Goal: Information Seeking & Learning: Learn about a topic

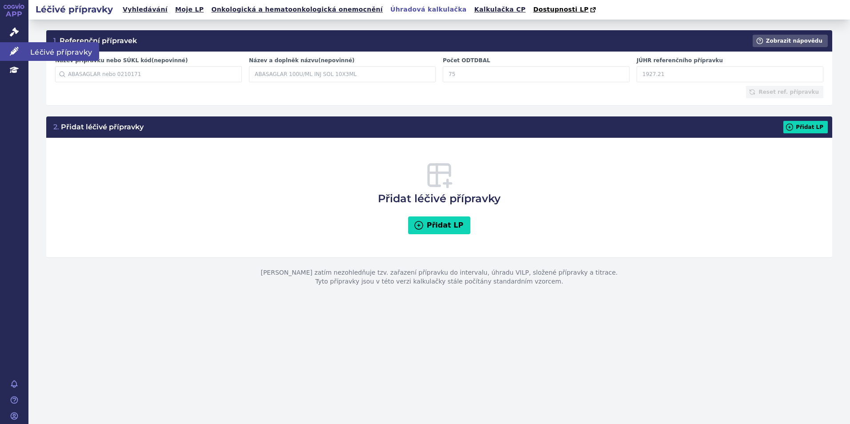
click at [11, 49] on icon at bounding box center [14, 51] width 9 height 9
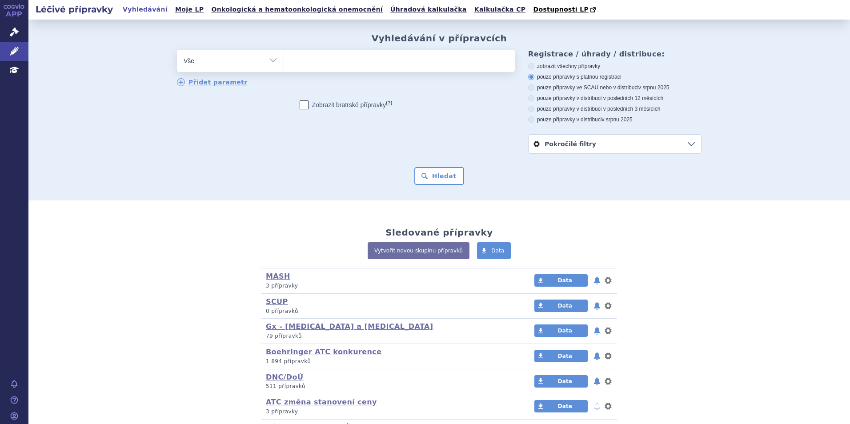
click at [356, 59] on ul at bounding box center [399, 59] width 231 height 19
click at [284, 59] on select at bounding box center [284, 60] width 0 height 22
click at [312, 61] on ul at bounding box center [399, 59] width 231 height 19
click at [284, 61] on select at bounding box center [284, 60] width 0 height 22
type input "pr"
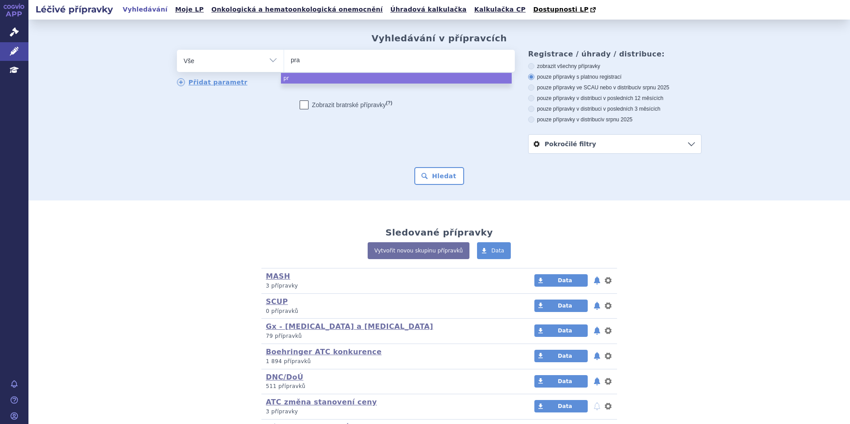
type input "prad"
type input "pradaxa"
select select "pradaxa"
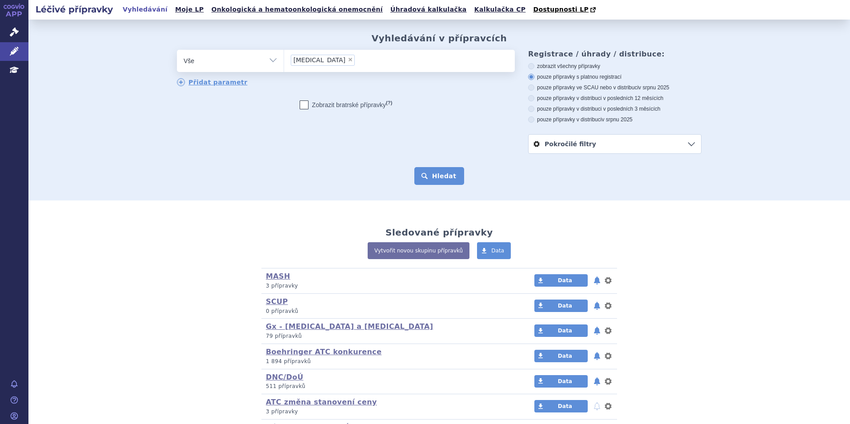
click at [445, 185] on button "Hledat" at bounding box center [439, 176] width 50 height 18
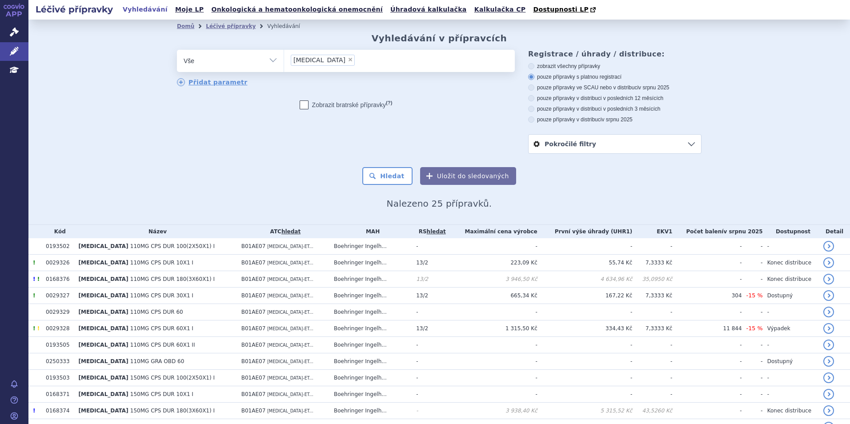
click at [343, 62] on ul "× pradaxa" at bounding box center [399, 60] width 231 height 20
click at [284, 62] on select "pradaxa" at bounding box center [284, 60] width 0 height 22
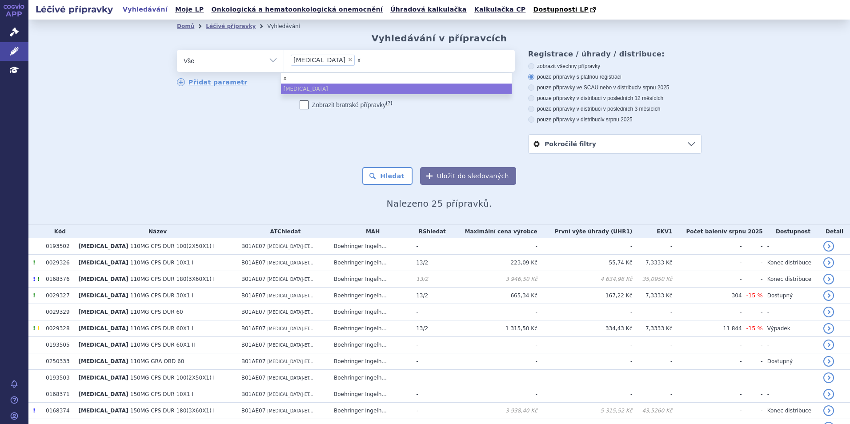
type input "xa"
type input "xare"
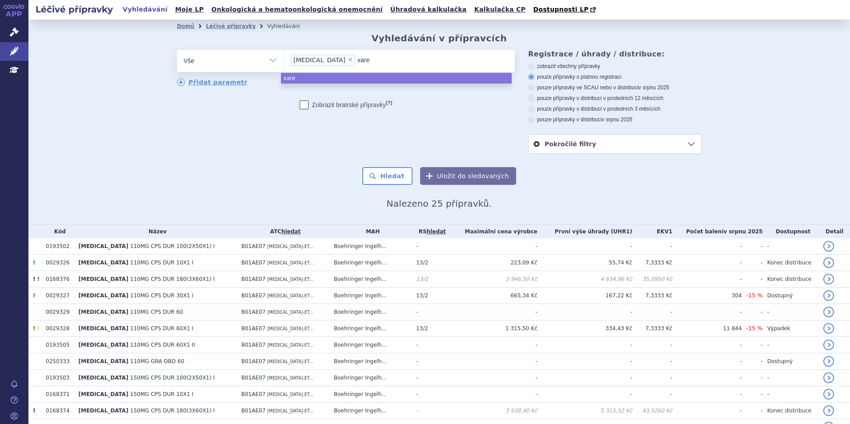
type input "xarek"
type input "xarekt"
type input "xarek"
type input "xare"
type input "xarel"
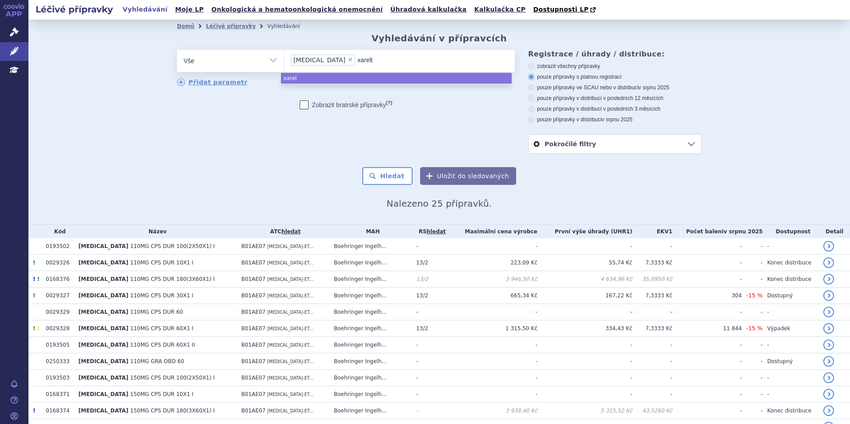
type input "xarelto"
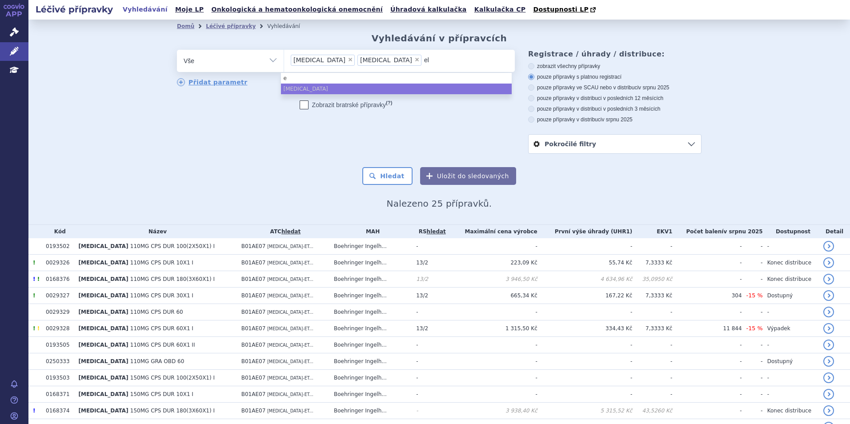
type input "eli"
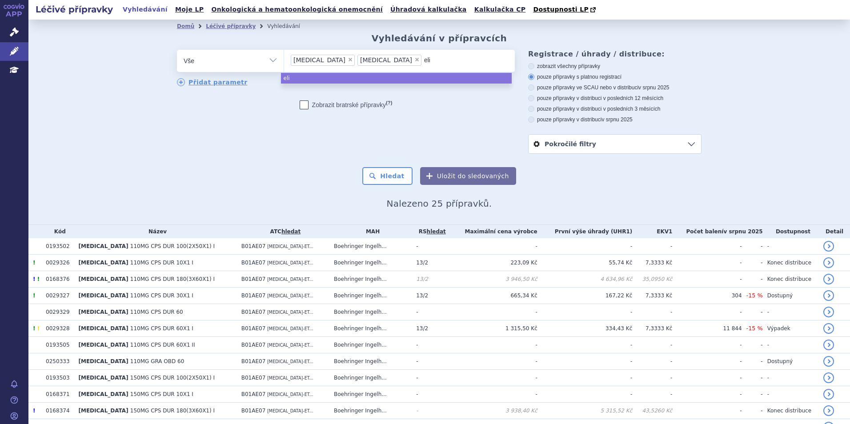
type input "eliq"
type input "eliqui"
type input "eliquis"
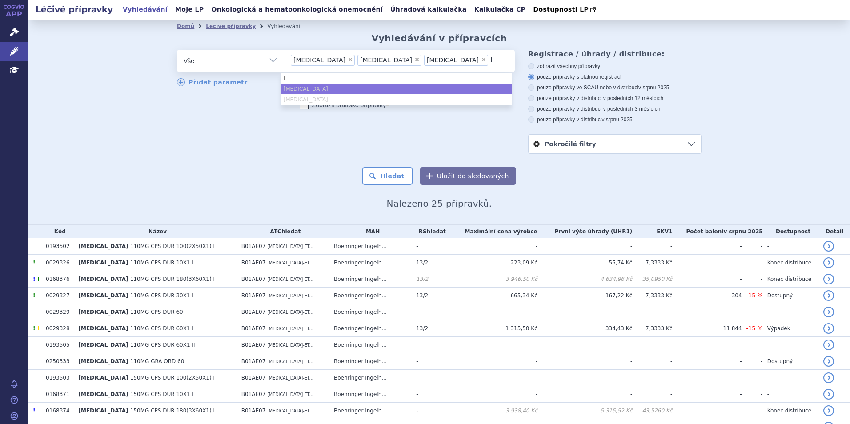
type input "li"
type input "lixi"
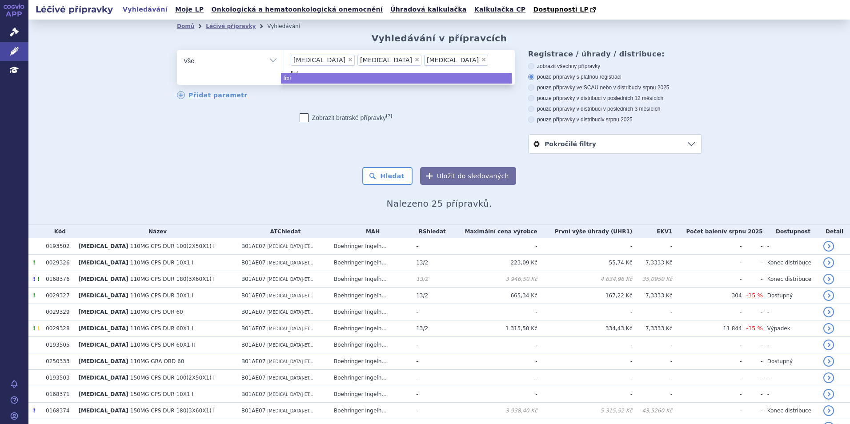
type input "lixia"
type input "lixiana"
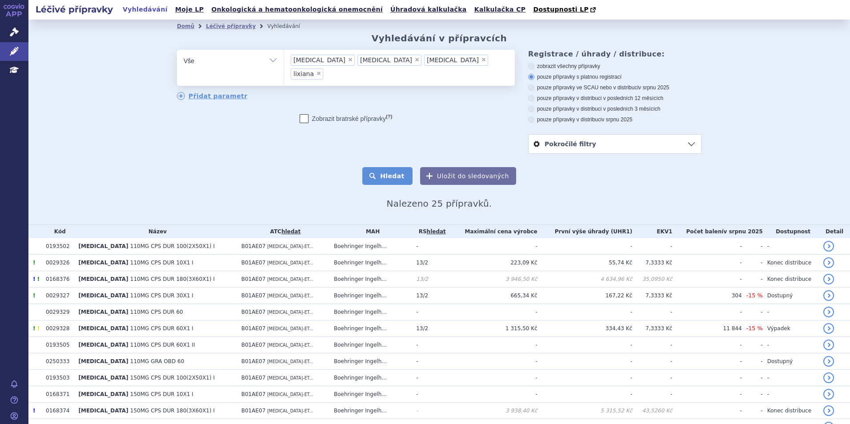
click at [379, 173] on button "Hledat" at bounding box center [387, 176] width 50 height 18
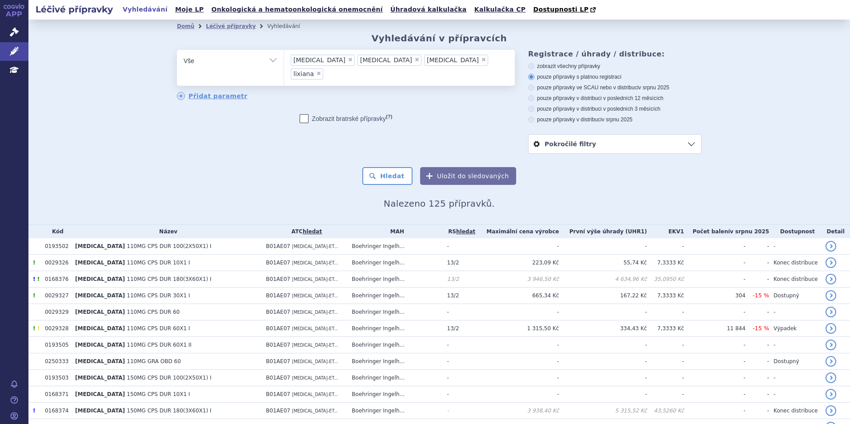
click at [538, 85] on label "pouze přípravky ve SCAU nebo v distribuci v srpnu 2025" at bounding box center [614, 87] width 173 height 7
click at [535, 86] on input "pouze přípravky ve SCAU nebo v distribuci v srpnu 2025" at bounding box center [532, 89] width 6 height 6
radio input "true"
click at [534, 74] on label "pouze přípravky s platnou registrací" at bounding box center [614, 76] width 173 height 7
click at [534, 75] on input "pouze přípravky s platnou registrací" at bounding box center [532, 78] width 6 height 6
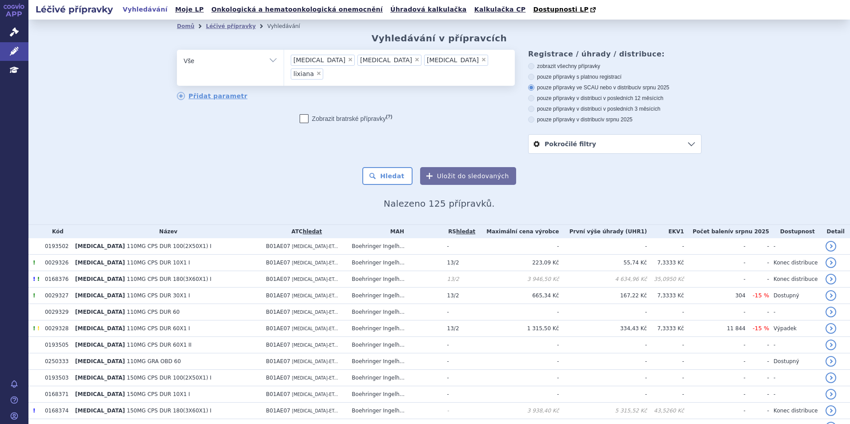
radio input "true"
click at [290, 131] on div "odstranit Vše Přípravek/SUKL kód MAH VPOIS ATC/Aktivní látka" at bounding box center [439, 102] width 525 height 104
click at [321, 71] on span "×" at bounding box center [318, 73] width 5 height 5
click at [284, 58] on select "pradaxa xarelto eliquis lixiana" at bounding box center [284, 60] width 0 height 22
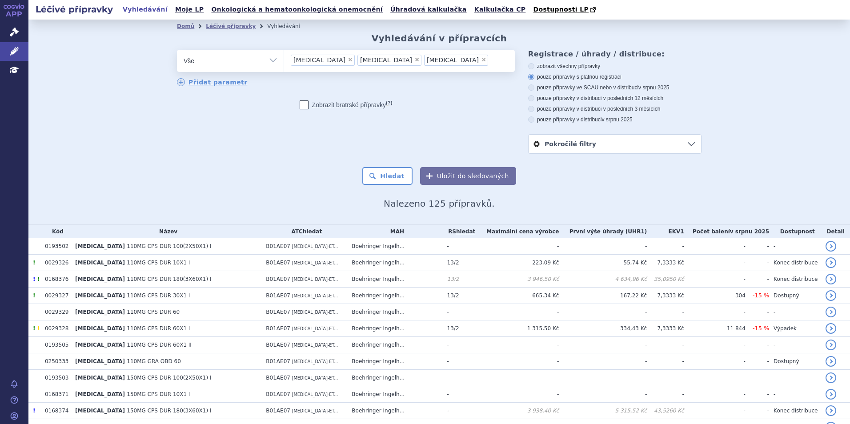
click at [481, 61] on span "×" at bounding box center [483, 59] width 5 height 5
click at [284, 61] on select "pradaxa xarelto eliquis lixiana" at bounding box center [284, 60] width 0 height 22
click at [414, 60] on span "×" at bounding box center [416, 59] width 5 height 5
click at [284, 60] on select "pradaxa xarelto eliquis lixiana" at bounding box center [284, 60] width 0 height 22
click at [313, 58] on li "× pradaxa" at bounding box center [323, 60] width 64 height 11
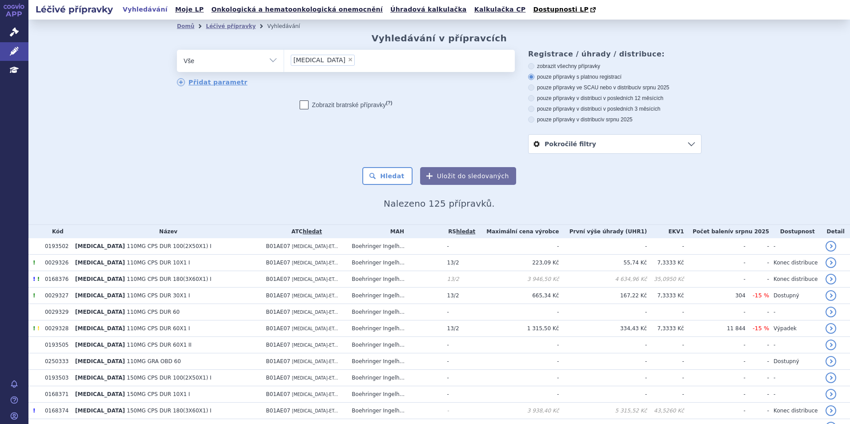
click at [284, 58] on select "pradaxa xarelto eliquis lixiana" at bounding box center [284, 60] width 0 height 22
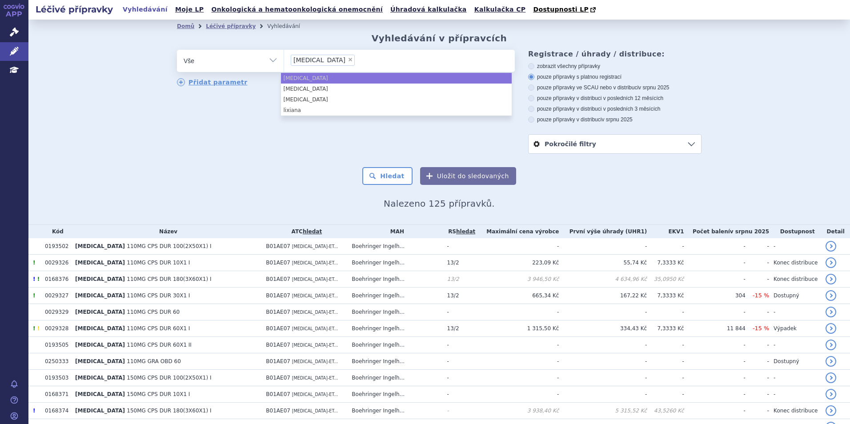
click at [348, 58] on span "×" at bounding box center [350, 59] width 5 height 5
click at [284, 58] on select "pradaxa xarelto eliquis lixiana" at bounding box center [284, 60] width 0 height 22
select select
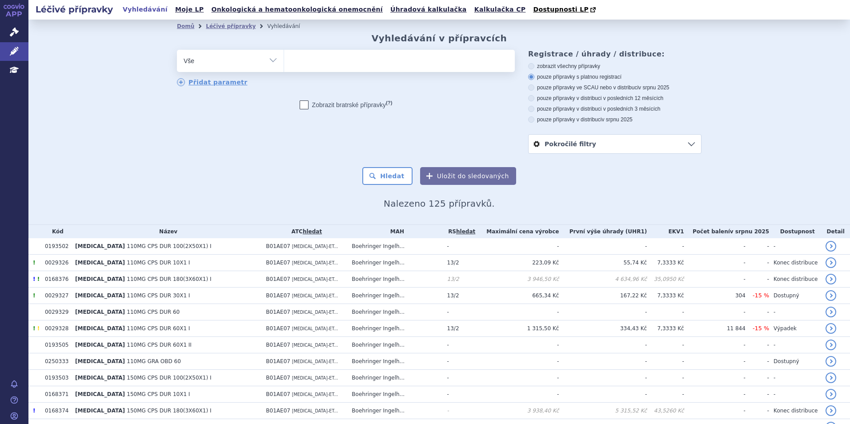
type input "[MEDICAL_DATA] ETEXILÁT +PHARMA"
select select "[MEDICAL_DATA] ETEXILÁT +PHARMA"
click at [406, 172] on button "Hledat" at bounding box center [387, 176] width 50 height 18
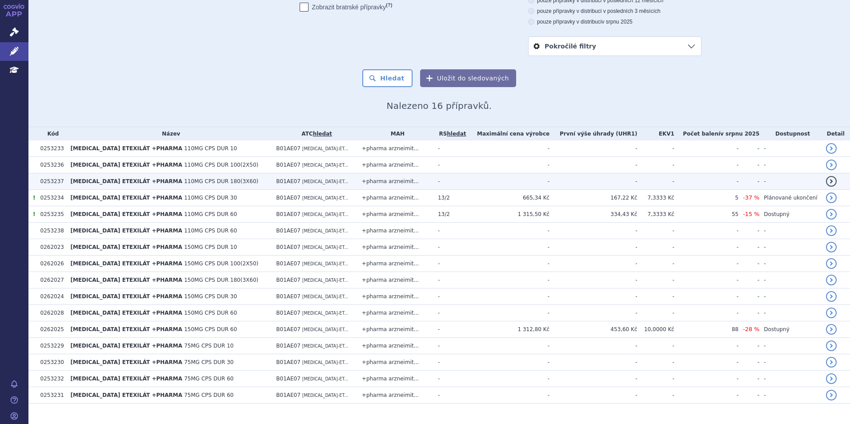
scroll to position [114, 0]
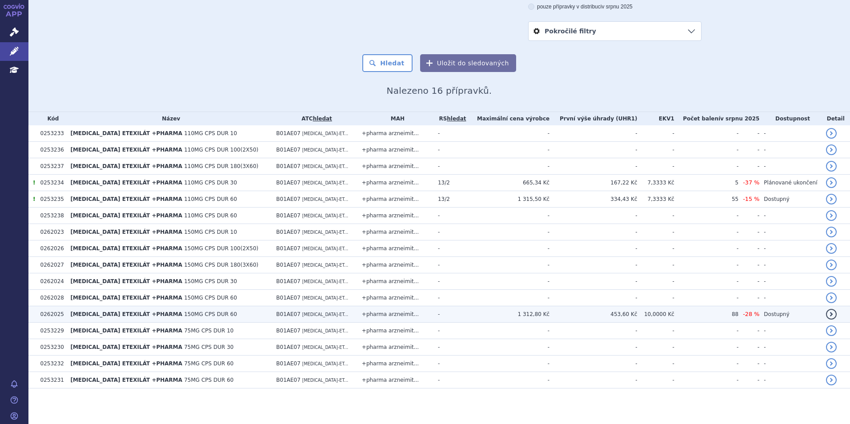
click at [229, 316] on td "[MEDICAL_DATA] ETEXILÁT +PHARMA 150MG CPS DUR 60" at bounding box center [169, 314] width 206 height 16
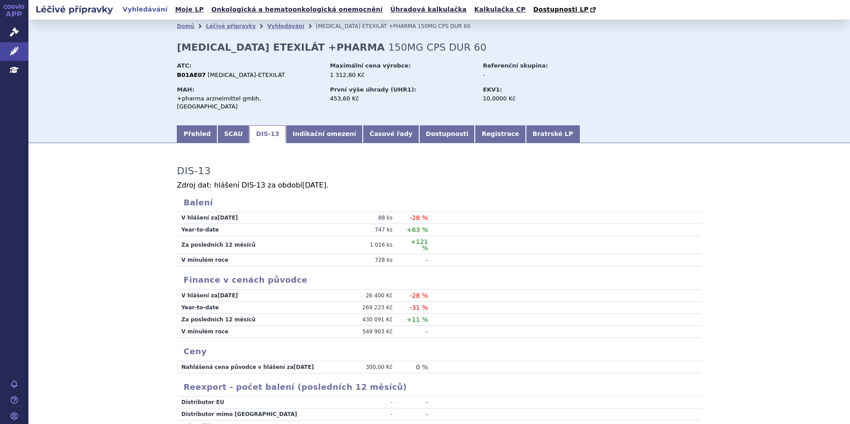
click at [293, 126] on link "Indikační omezení" at bounding box center [324, 134] width 77 height 18
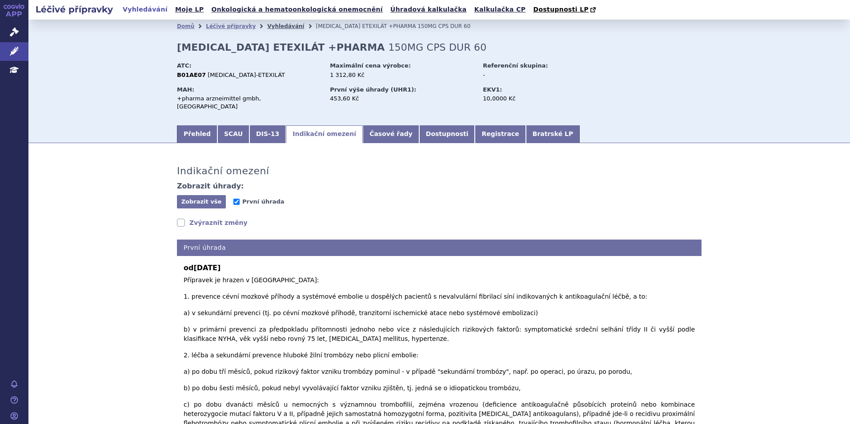
click at [267, 27] on link "Vyhledávání" at bounding box center [285, 26] width 37 height 6
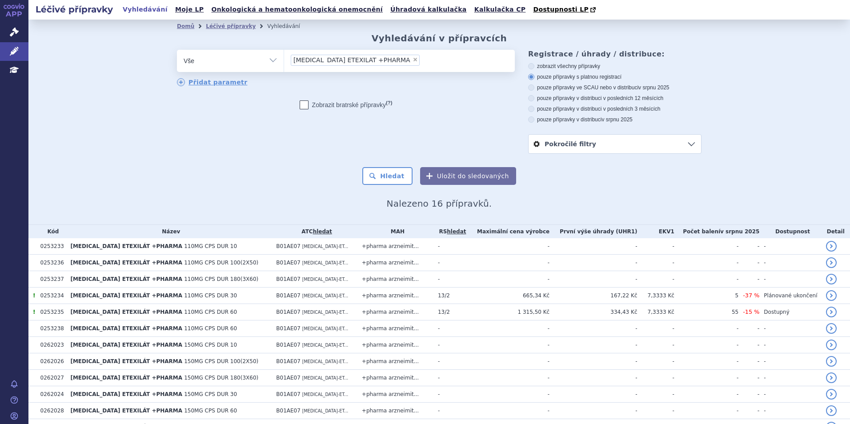
click at [413, 58] on span "×" at bounding box center [415, 59] width 5 height 5
click at [284, 58] on select "[MEDICAL_DATA] ETEXILÁT +PHARMA" at bounding box center [284, 60] width 0 height 22
select select
click at [390, 58] on ul at bounding box center [399, 59] width 231 height 19
click at [284, 58] on select "DABIGATRAN ETEXILÁT +PHARMA" at bounding box center [284, 60] width 0 height 22
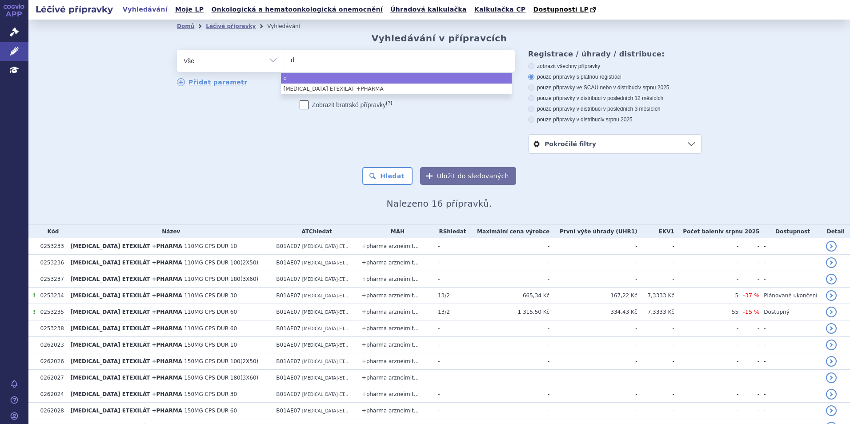
type input "da"
type input "daxa"
type input "daxanl"
type input "daxanlo"
select select "daxanlo"
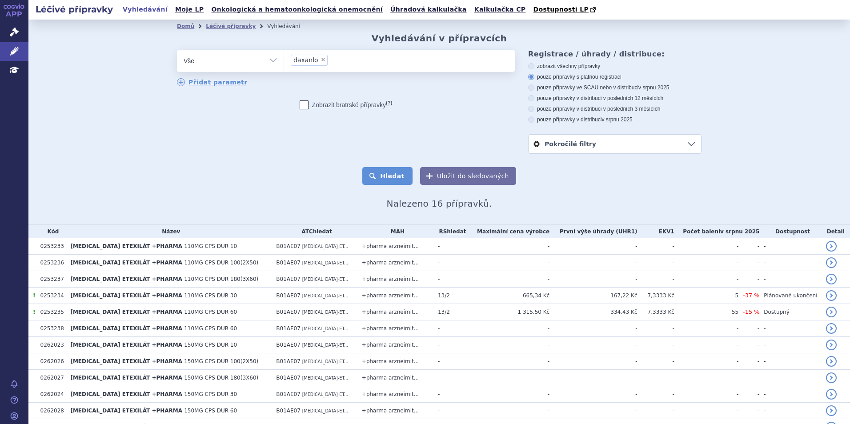
click at [411, 183] on button "Hledat" at bounding box center [387, 176] width 50 height 18
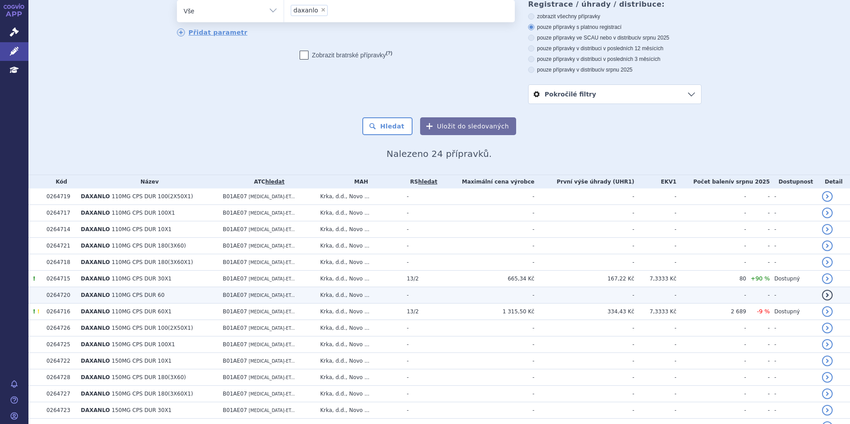
scroll to position [133, 0]
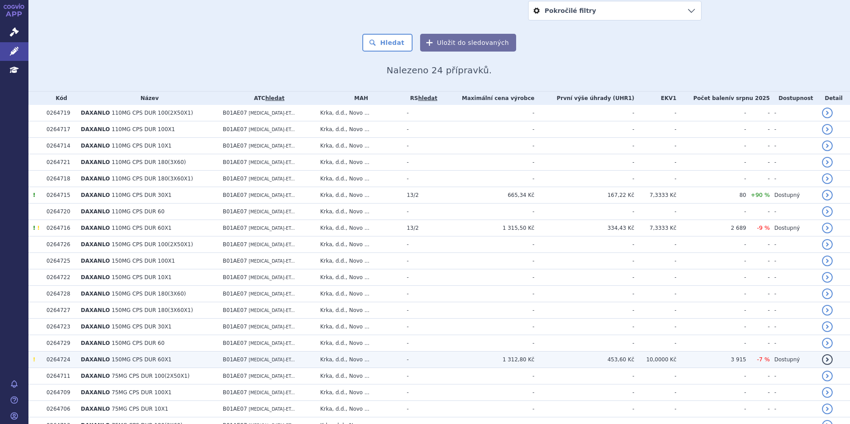
click at [304, 360] on td "B01AE07 [MEDICAL_DATA]-ET..." at bounding box center [266, 360] width 97 height 16
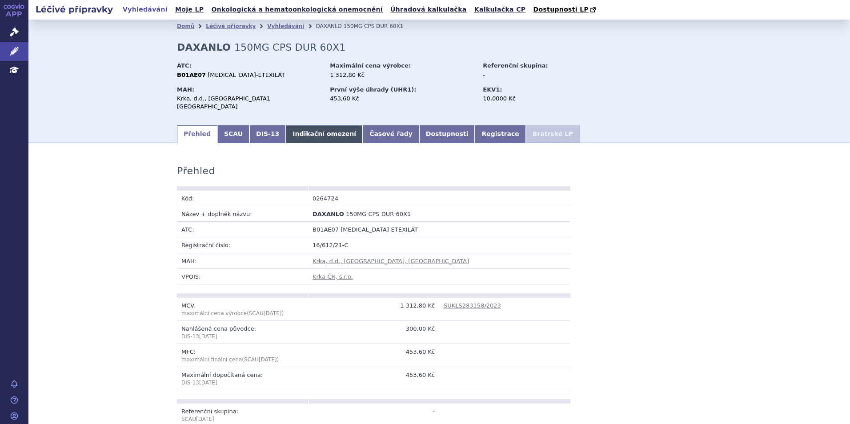
click at [300, 130] on link "Indikační omezení" at bounding box center [324, 134] width 77 height 18
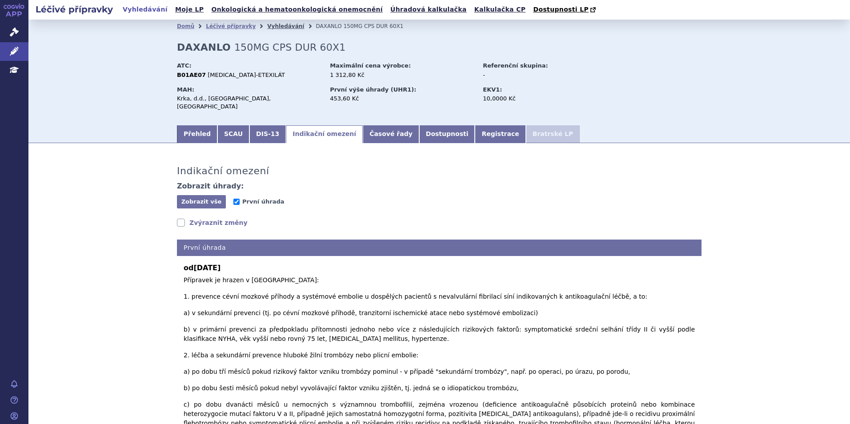
click at [278, 24] on link "Vyhledávání" at bounding box center [285, 26] width 37 height 6
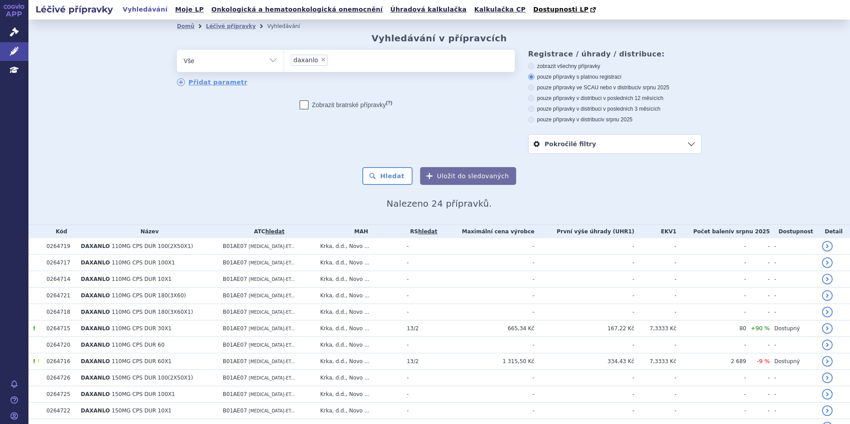
click at [321, 60] on span "×" at bounding box center [323, 59] width 5 height 5
click at [284, 60] on select "daxanlo" at bounding box center [284, 60] width 0 height 22
click at [316, 60] on ul at bounding box center [399, 59] width 231 height 19
click at [284, 60] on select "daxanlo" at bounding box center [284, 60] width 0 height 22
click at [316, 60] on ul at bounding box center [399, 59] width 231 height 19
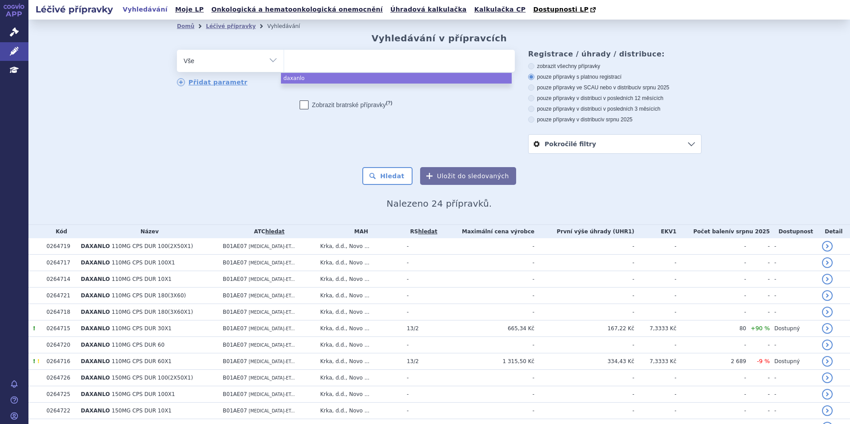
click at [284, 60] on select "daxanlo" at bounding box center [284, 60] width 0 height 22
select select "daxanlo"
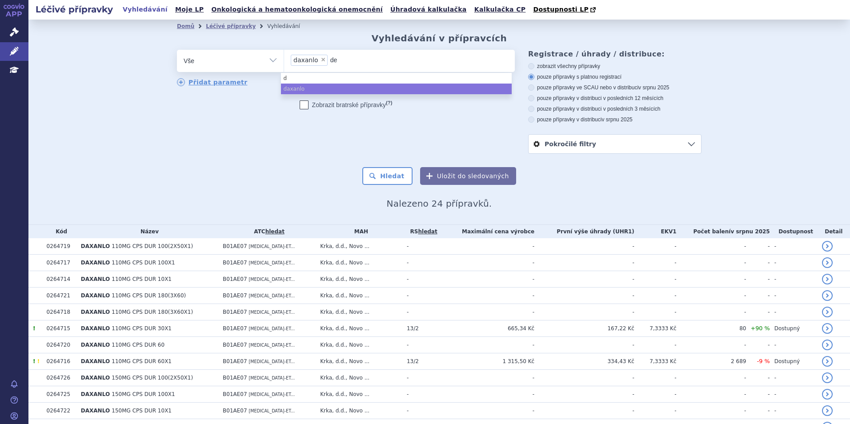
type input "del"
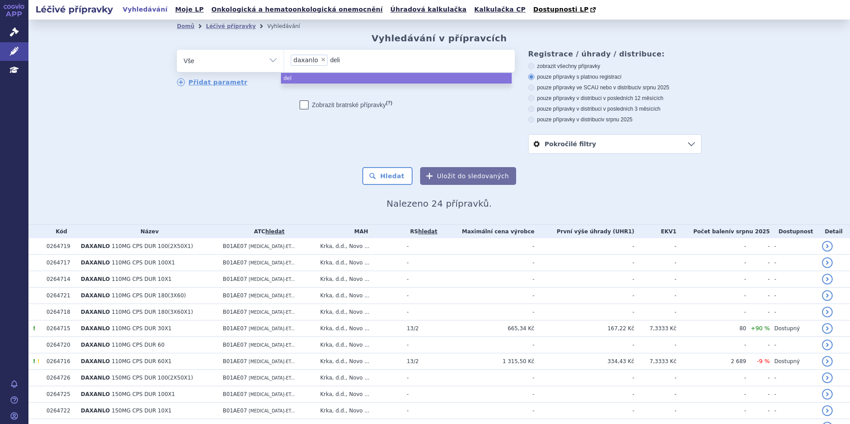
type input "delia"
type input "delian"
type input "deliand"
type input "delianda"
click at [317, 63] on li "× daxanlo" at bounding box center [309, 60] width 37 height 11
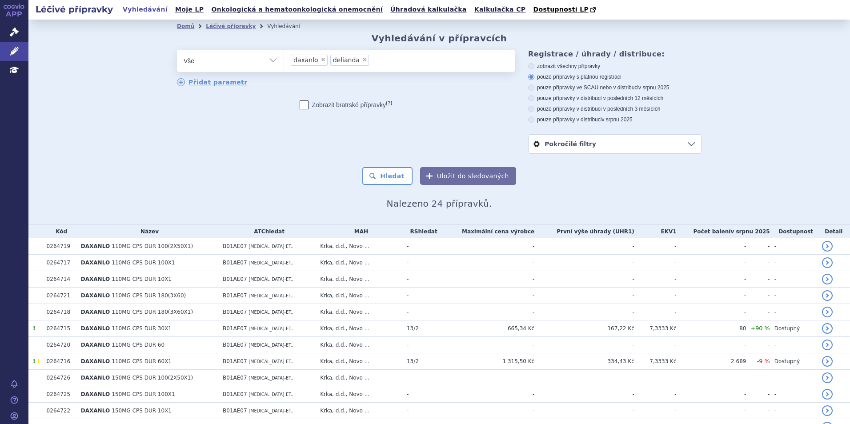
click at [284, 63] on select "daxanlo delianda" at bounding box center [284, 60] width 0 height 22
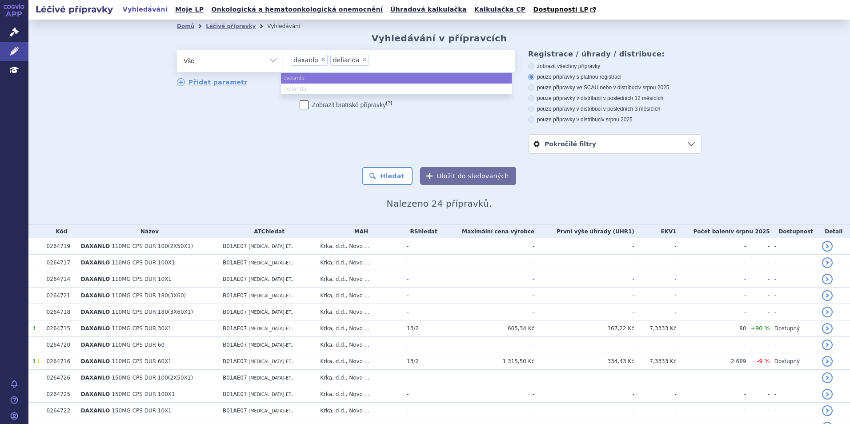
click at [321, 62] on span "×" at bounding box center [323, 59] width 5 height 5
click at [284, 62] on select "daxanlo delianda" at bounding box center [284, 60] width 0 height 22
select select "delianda"
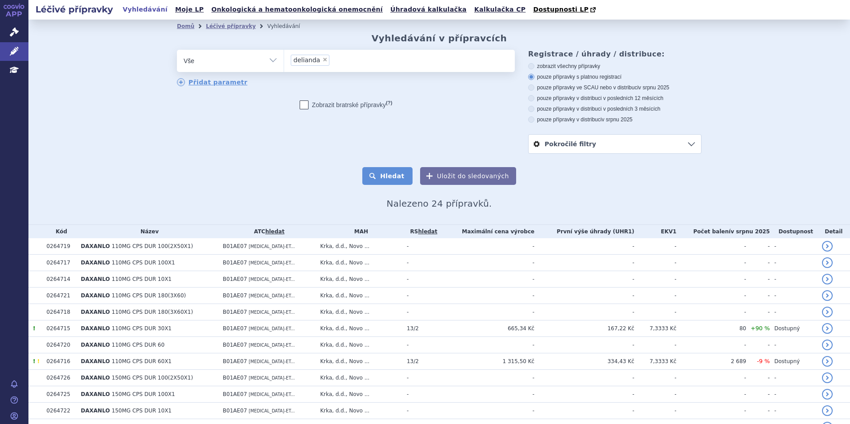
click at [398, 178] on button "Hledat" at bounding box center [387, 176] width 50 height 18
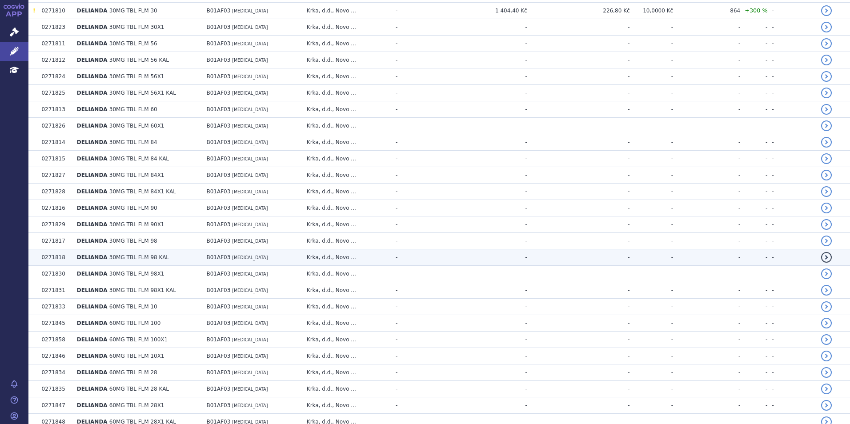
scroll to position [578, 0]
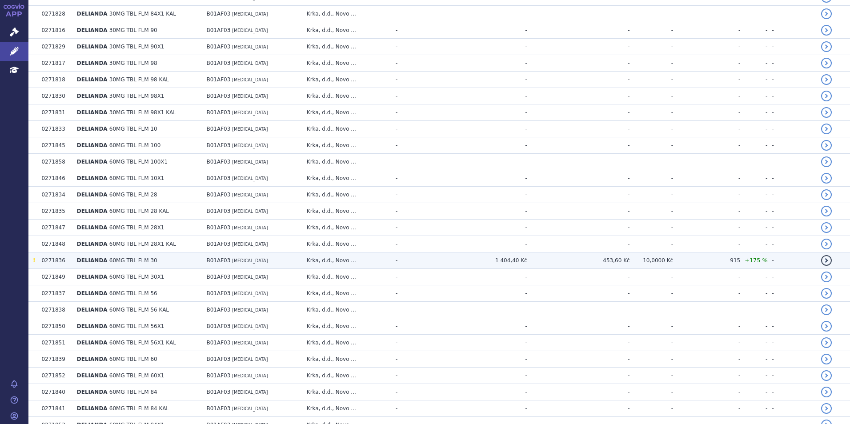
click at [280, 263] on td "B01AF03 EDOXABAN" at bounding box center [252, 261] width 100 height 16
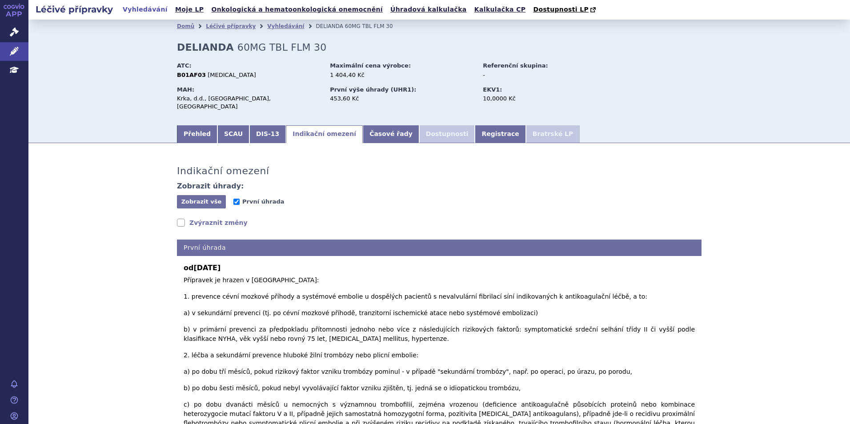
drag, startPoint x: 0, startPoint y: 0, endPoint x: 313, endPoint y: 131, distance: 339.8
click at [313, 140] on section "Domů Léčivé přípravky Vyhledávání DELIANDA 60MG TBL FLM 30 DELIANDA 60MG TBL FL…" at bounding box center [439, 377] width 822 height 714
click at [267, 24] on link "Vyhledávání" at bounding box center [285, 26] width 37 height 6
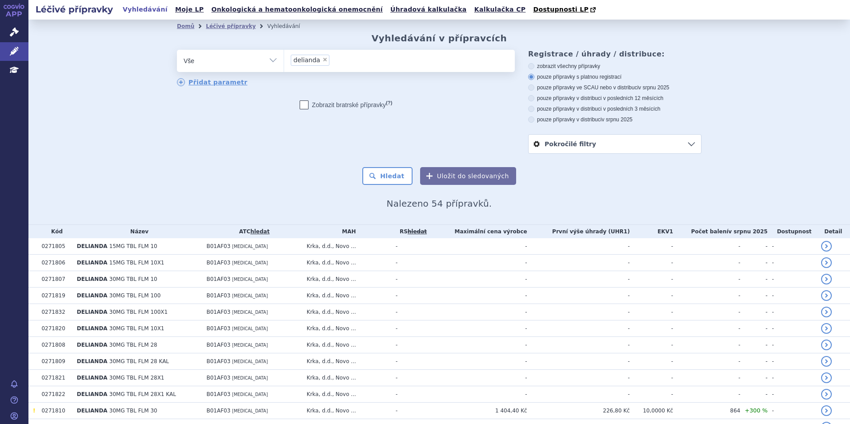
click at [322, 62] on span "×" at bounding box center [324, 59] width 5 height 5
click at [284, 62] on select "delianda" at bounding box center [284, 60] width 0 height 22
select select
type input "EMBAVI"
select select "EMBAVI"
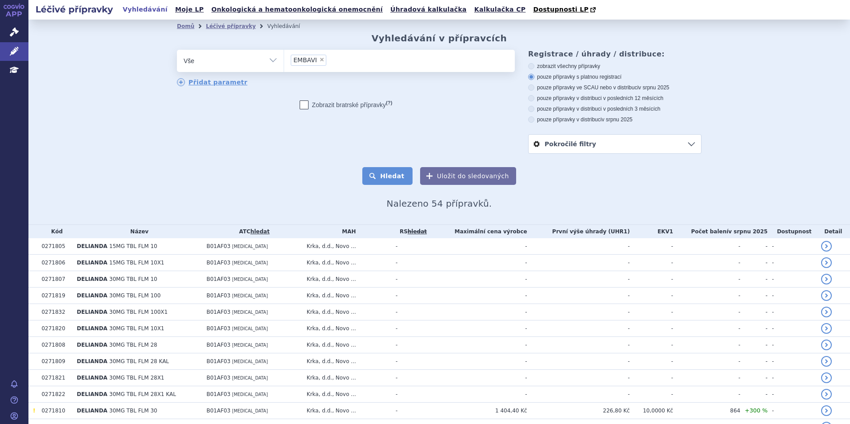
click at [373, 176] on button "Hledat" at bounding box center [387, 176] width 50 height 18
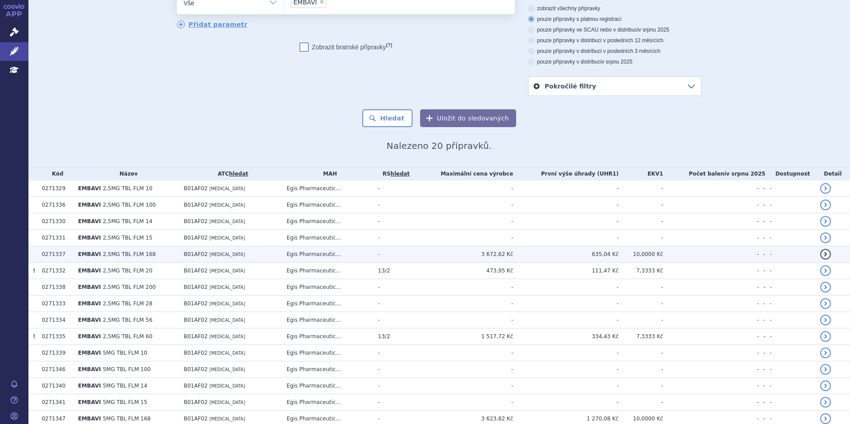
scroll to position [133, 0]
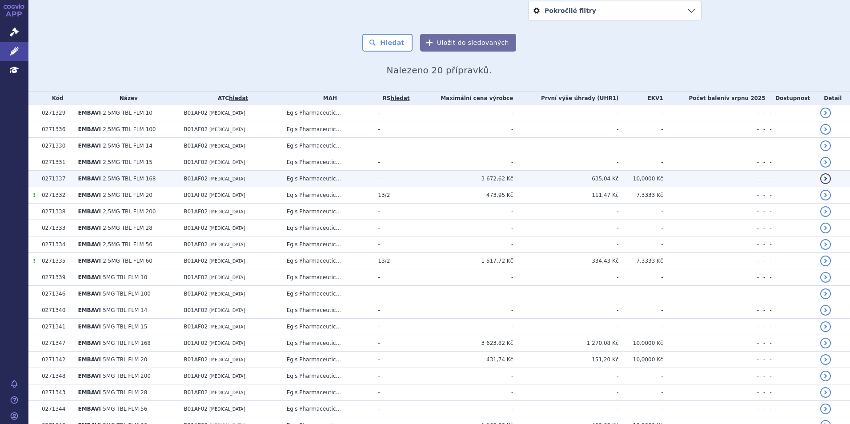
click at [229, 180] on td "B01AF02 APIXABAN" at bounding box center [230, 179] width 103 height 16
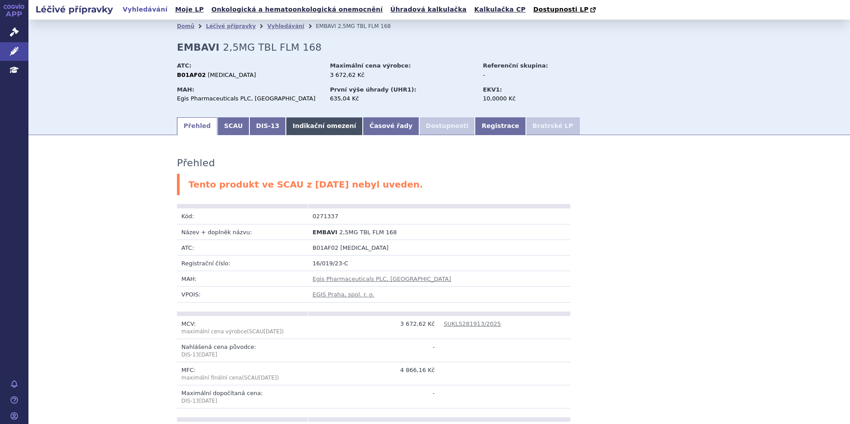
click at [309, 128] on link "Indikační omezení" at bounding box center [324, 126] width 77 height 18
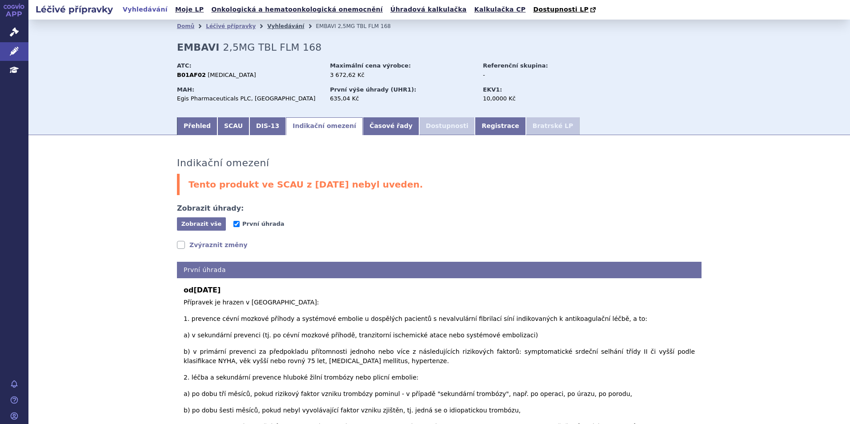
click at [267, 26] on link "Vyhledávání" at bounding box center [285, 26] width 37 height 6
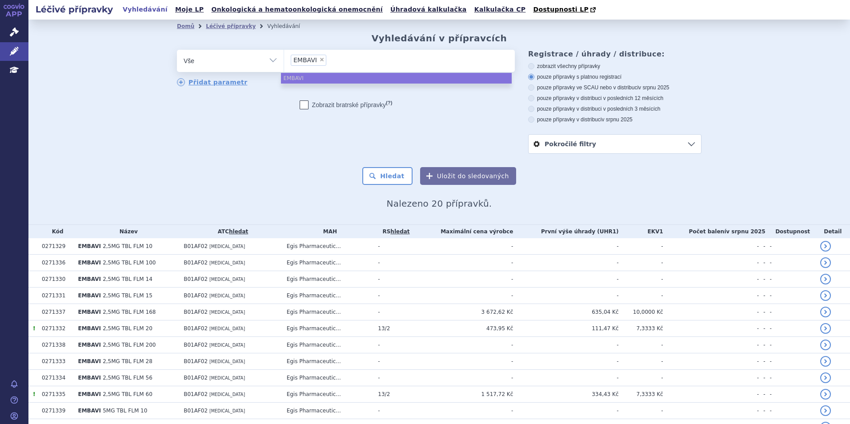
click at [319, 58] on span "×" at bounding box center [321, 59] width 5 height 5
click at [284, 58] on select "EMBAVI" at bounding box center [284, 60] width 0 height 22
select select
click at [318, 58] on ul at bounding box center [399, 59] width 231 height 19
click at [284, 58] on select "EMBAVI" at bounding box center [284, 60] width 0 height 22
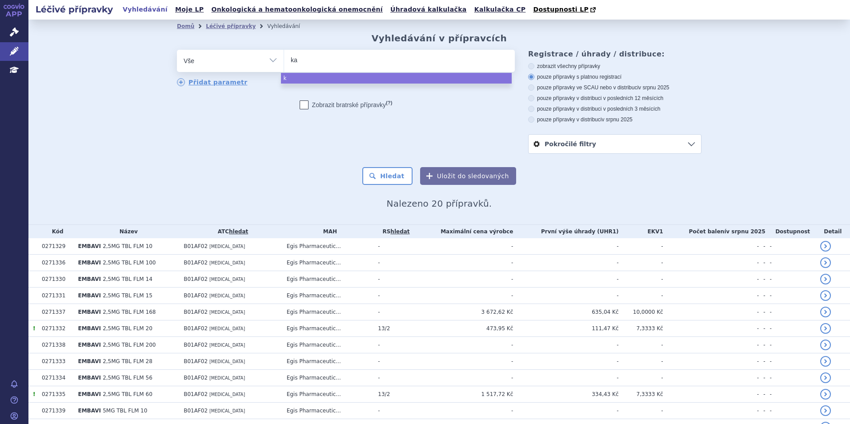
type input "kar"
type input "kart"
type input "karta"
type input "kart"
type input "kar"
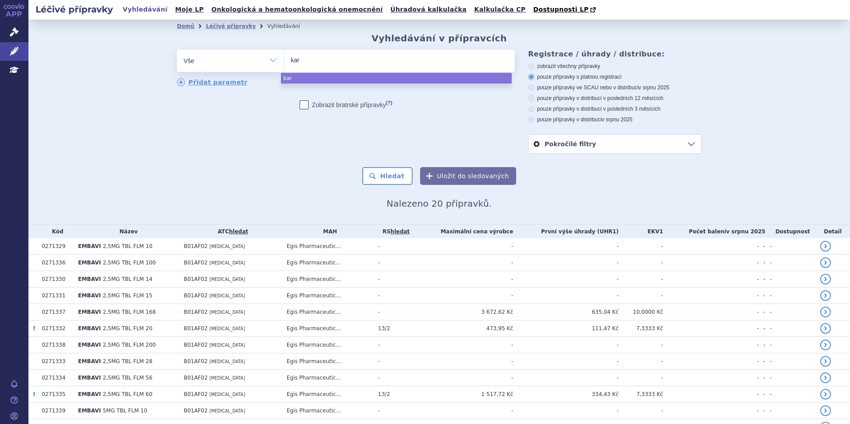
type input "kard"
type input "karda"
type input "kardat"
type input "kardatu"
type input "kardatux"
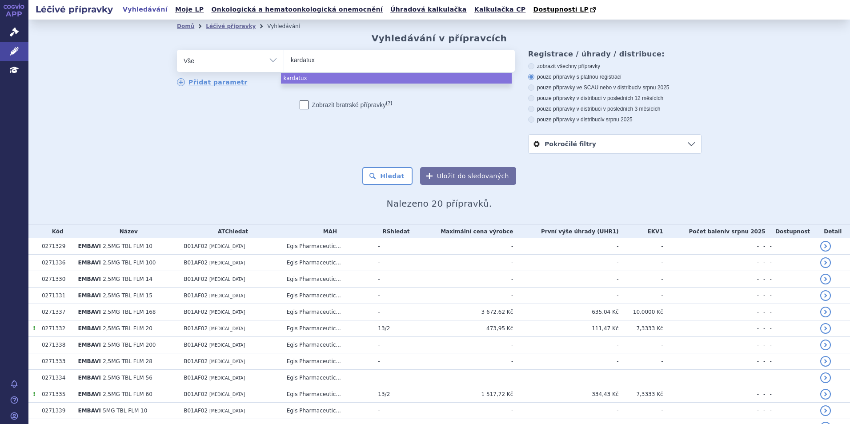
type input "kardatuxa"
type input "kardatuxan"
type input "kardatuxa"
select select "kardatuxa"
click at [327, 58] on span "×" at bounding box center [329, 59] width 5 height 5
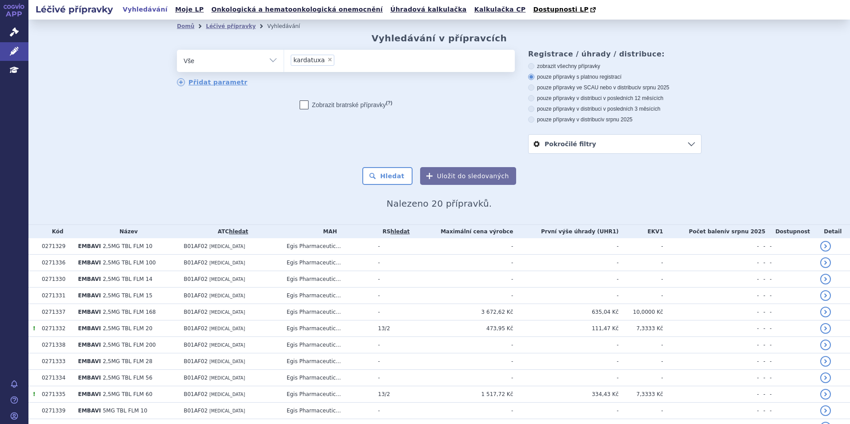
click at [284, 58] on select "EMBAVI kardatuxa" at bounding box center [284, 60] width 0 height 22
select select
click at [321, 58] on ul at bounding box center [399, 59] width 231 height 19
click at [284, 58] on select "EMBAVI kardatuxa" at bounding box center [284, 60] width 0 height 22
type input "ka"
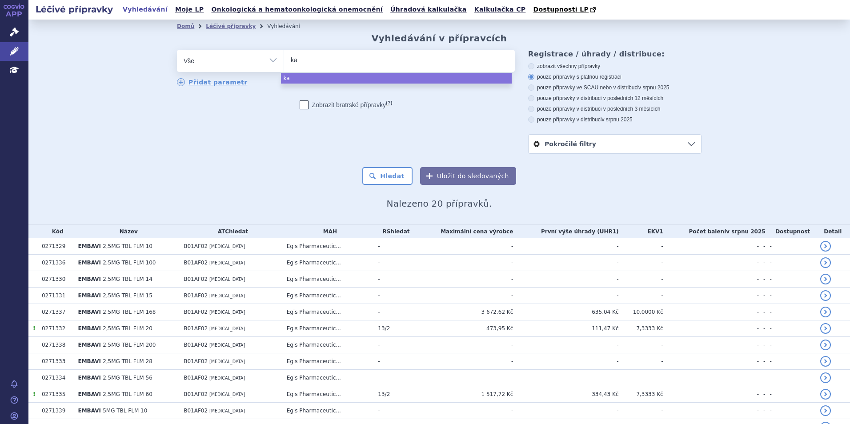
type input "kar"
type input "kard"
type input "karda"
type input "kardat"
type input "kardatu"
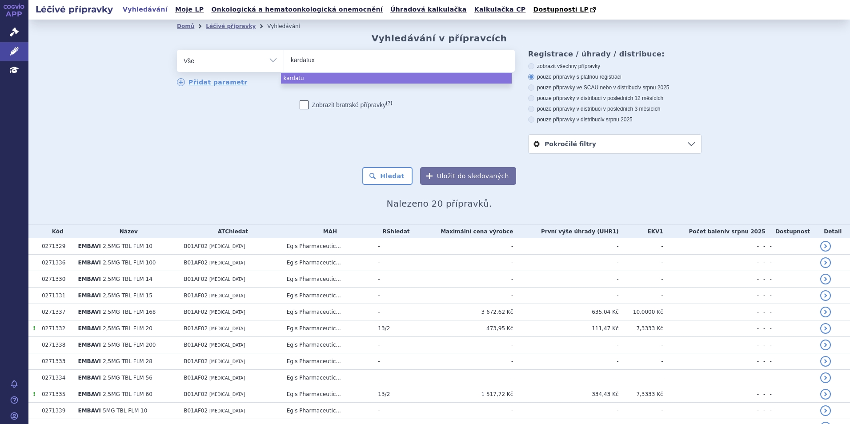
type input "kardatuxa"
type input "kardatuxan"
select select "kardatuxan"
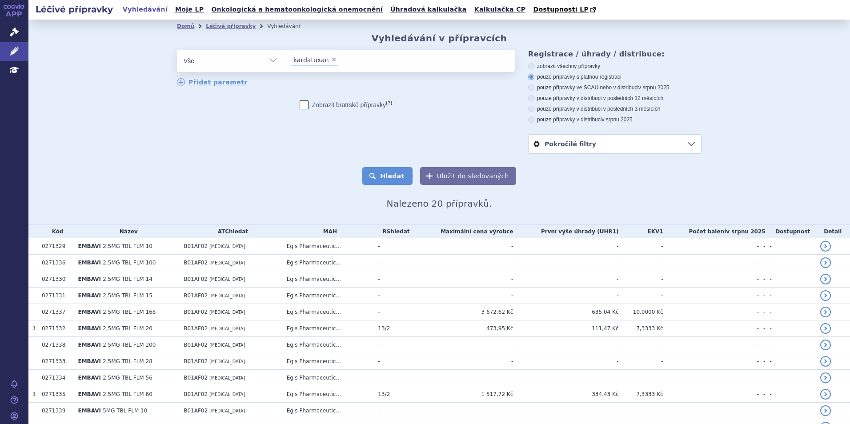
click at [407, 180] on button "Hledat" at bounding box center [387, 176] width 50 height 18
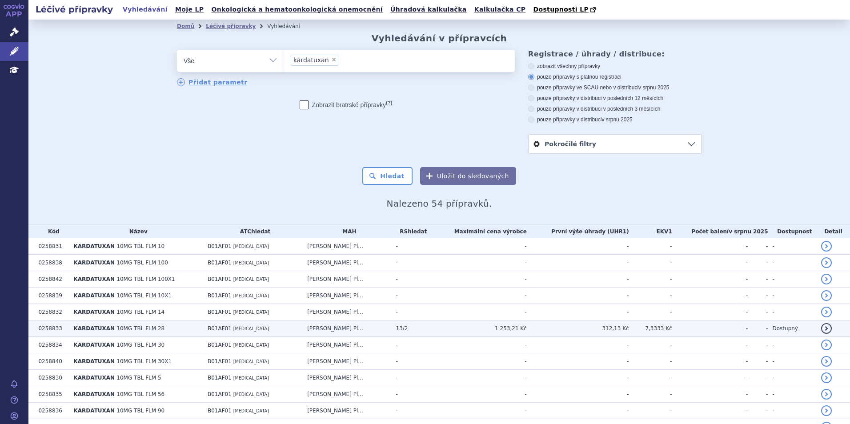
scroll to position [133, 0]
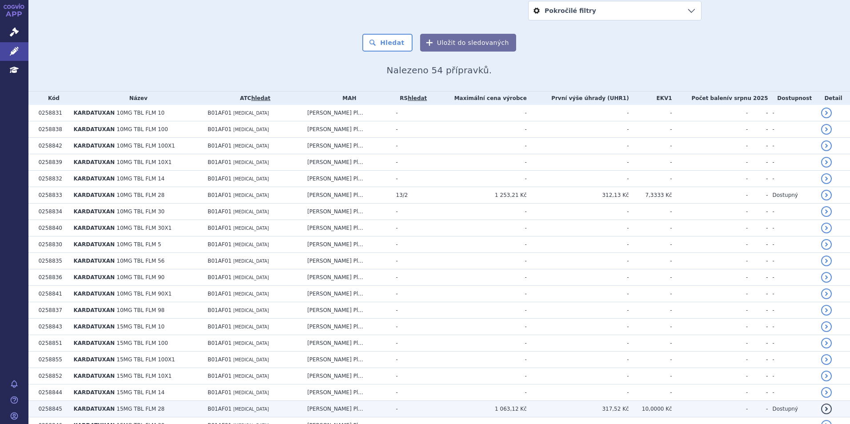
click at [293, 408] on td "B01AF01 RIVAROXABAN" at bounding box center [253, 409] width 100 height 16
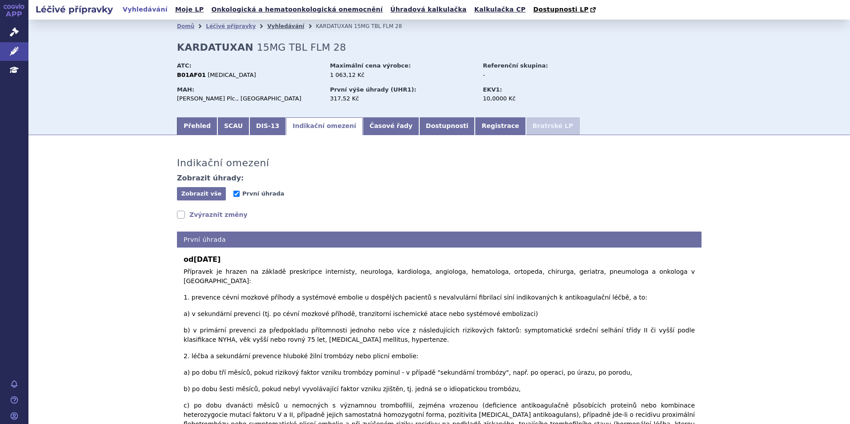
click at [267, 24] on link "Vyhledávání" at bounding box center [285, 26] width 37 height 6
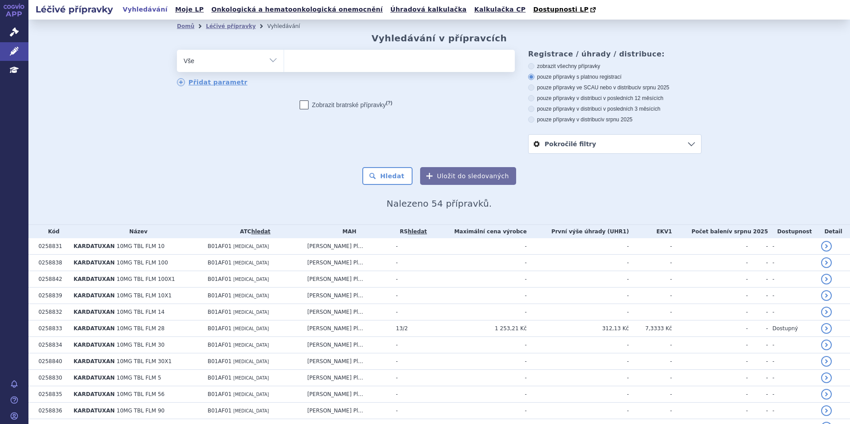
click at [325, 60] on ul at bounding box center [399, 59] width 231 height 19
click at [284, 60] on select "kardatuxan" at bounding box center [284, 60] width 0 height 22
click at [325, 60] on ul at bounding box center [399, 59] width 231 height 19
click at [284, 60] on select "kardatuxan" at bounding box center [284, 60] width 0 height 22
select select "kardatuxan"
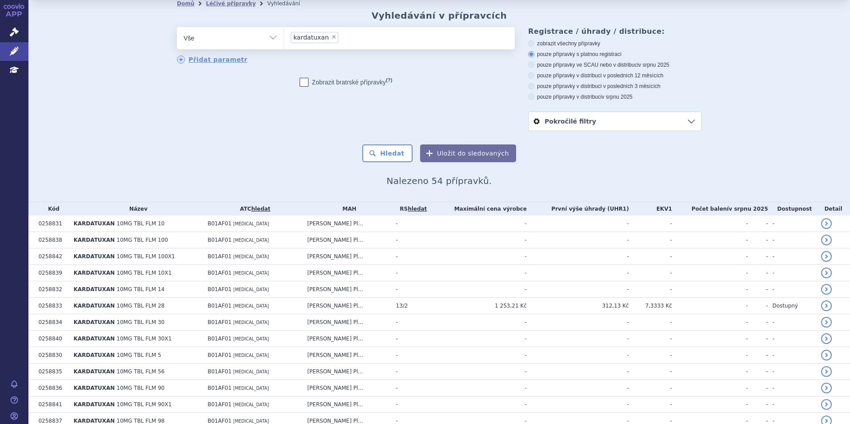
scroll to position [44, 0]
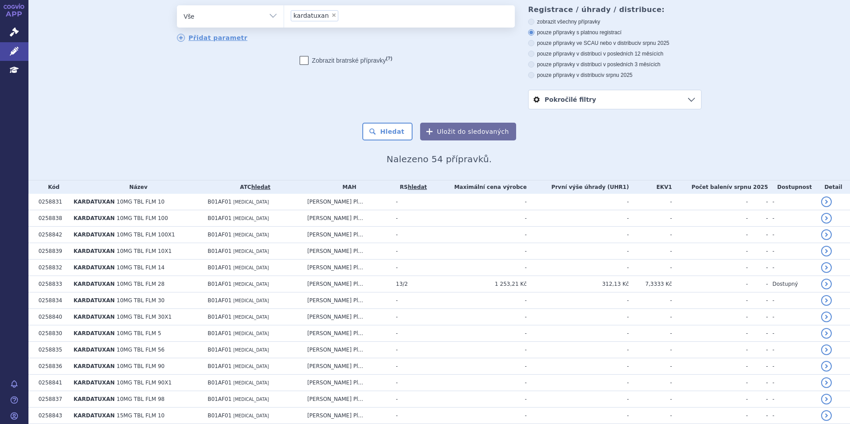
click at [331, 17] on span "×" at bounding box center [333, 14] width 5 height 5
click at [284, 17] on select "kardatuxan" at bounding box center [284, 16] width 0 height 22
select select
click at [327, 17] on ul at bounding box center [399, 14] width 231 height 19
click at [284, 17] on select "kardatuxan" at bounding box center [284, 16] width 0 height 22
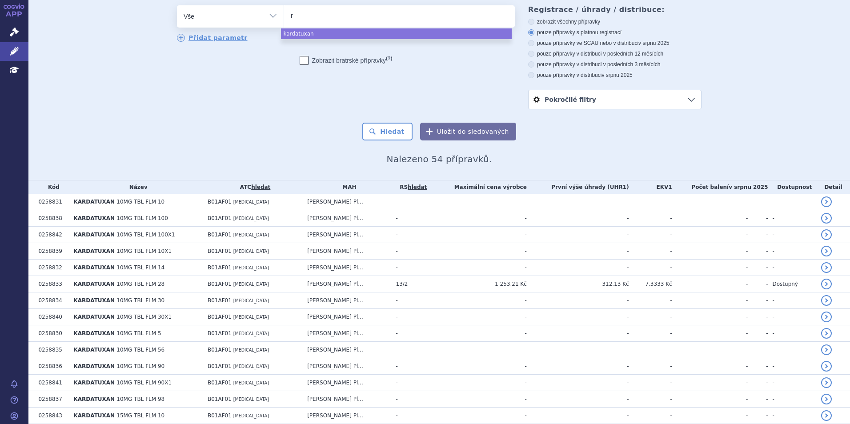
type input "ri"
type input "riv"
type input "riva"
type input "rivar"
type input "rivaro"
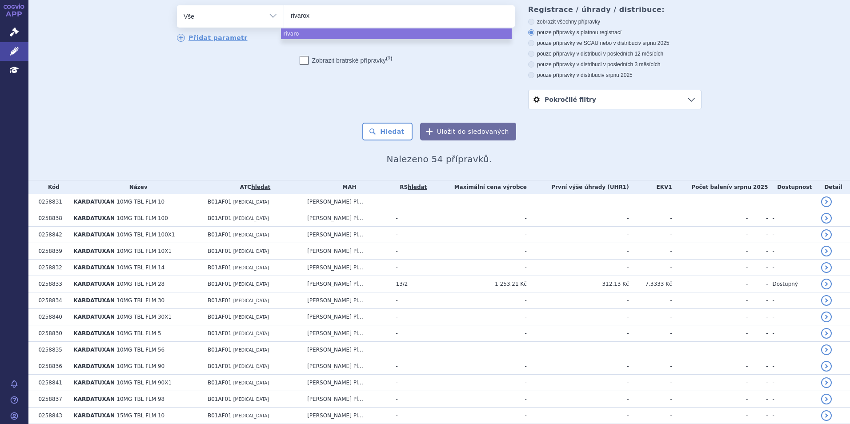
type input "rivaroxa"
type input "rivaroxaba"
type input "[MEDICAL_DATA]"
type input "rivaroxaban g"
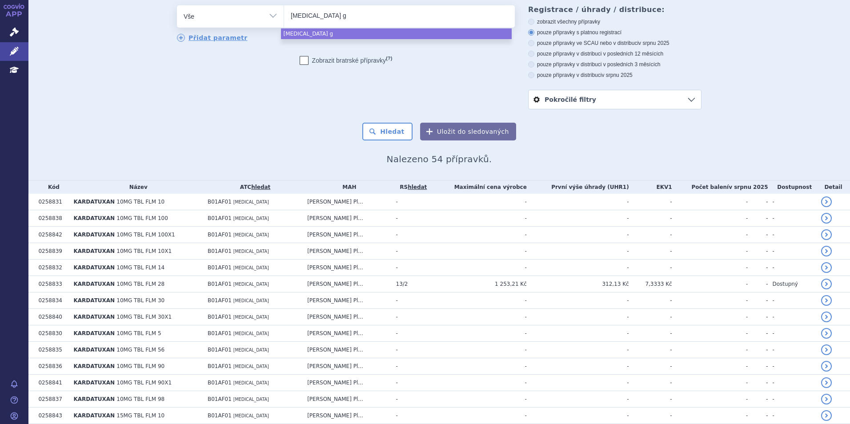
type input "rivaroxaban gl"
type input "rivaroxaban glen"
type input "rivaroxaban glenma"
type input "rivaroxaban glenmark"
select select "rivaroxaban glenmark"
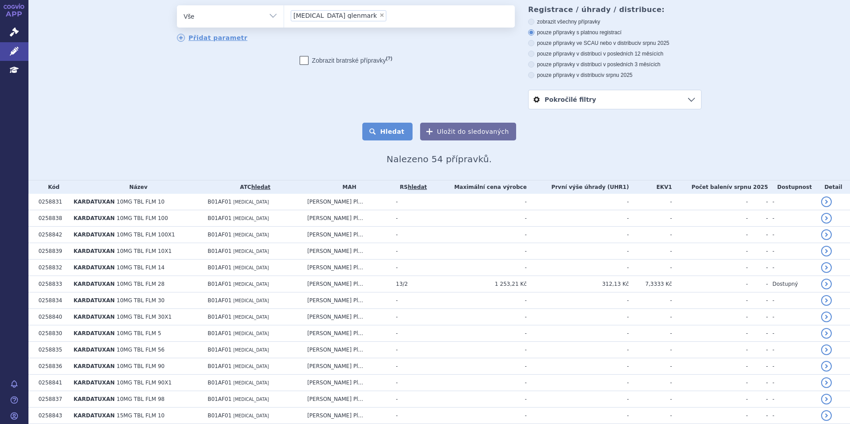
click at [381, 136] on button "Hledat" at bounding box center [387, 132] width 50 height 18
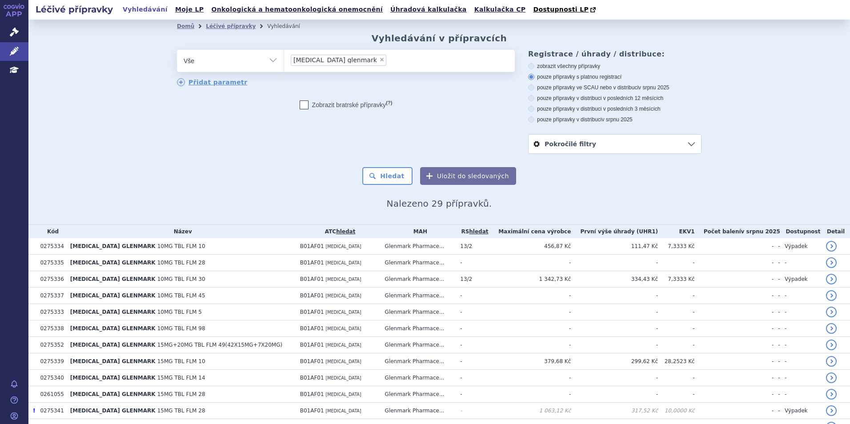
scroll to position [133, 0]
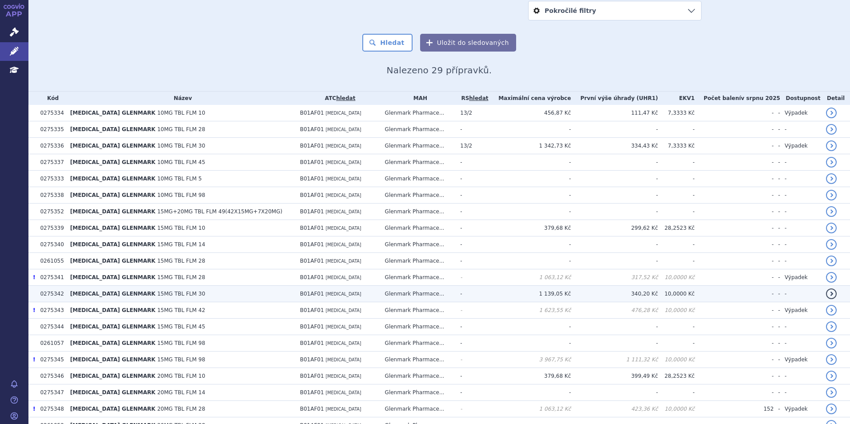
click at [233, 290] on td "RIVAROXABAN GLENMARK 15MG TBL FLM 30" at bounding box center [181, 294] width 230 height 16
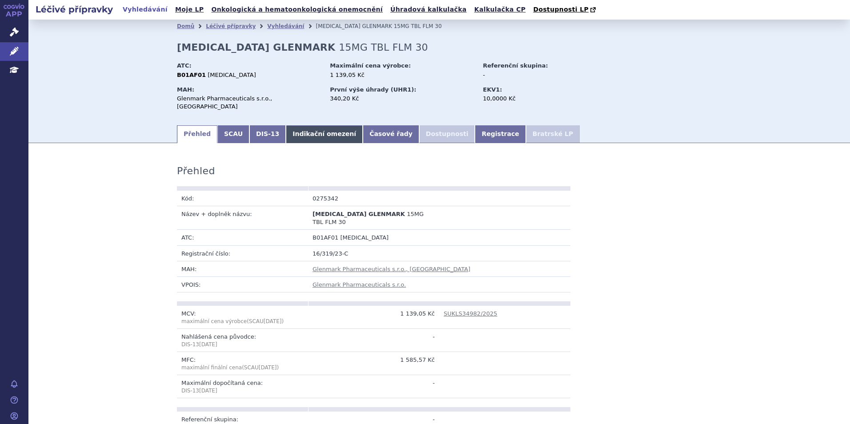
click at [286, 132] on link "Indikační omezení" at bounding box center [324, 134] width 77 height 18
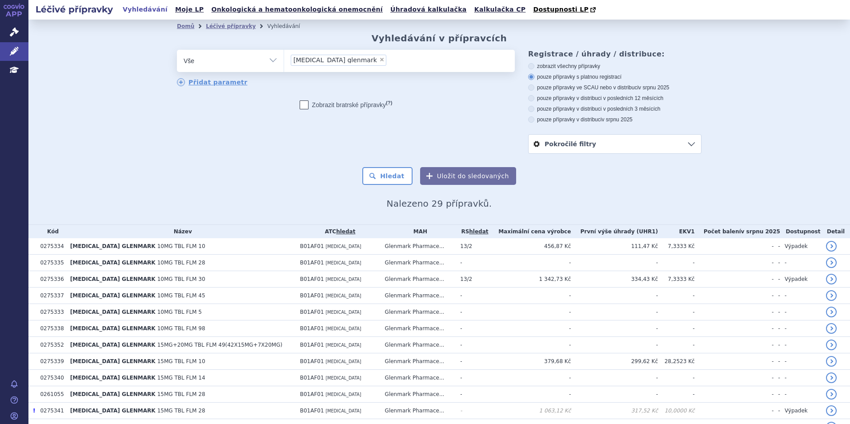
click at [379, 60] on span "×" at bounding box center [381, 59] width 5 height 5
click at [284, 60] on select "rivaroxaban glenmark" at bounding box center [284, 60] width 0 height 22
select select
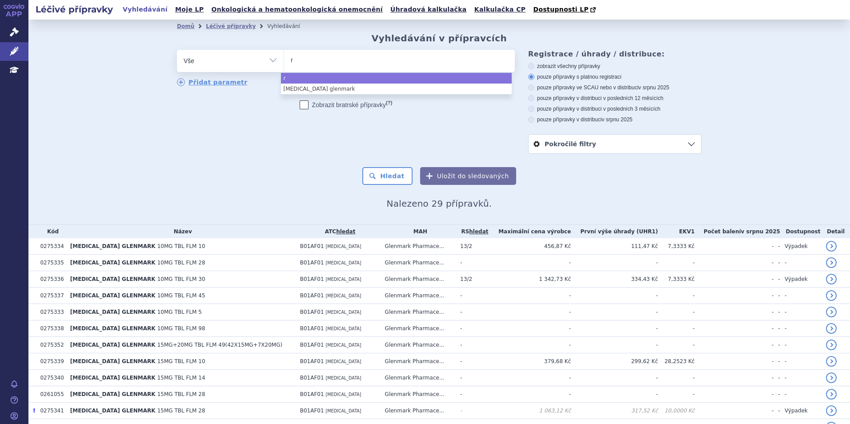
type input "ro"
type input "rov"
type input "ro"
type input "r"
type input "ri"
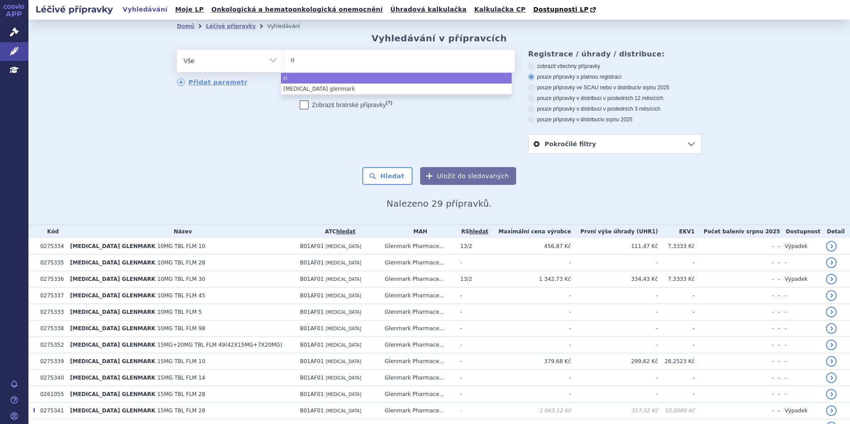
type input "riv"
type input "riva"
type input "rivaro"
type input "rivarox"
type input "rivaroxa"
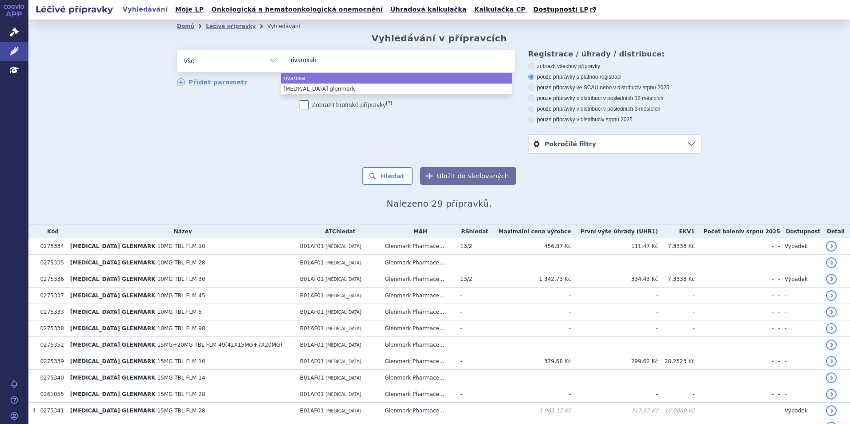
type input "rivaroxaba"
type input "[MEDICAL_DATA]"
type input "rivaroxaban te"
type input "rivaroxaban tev"
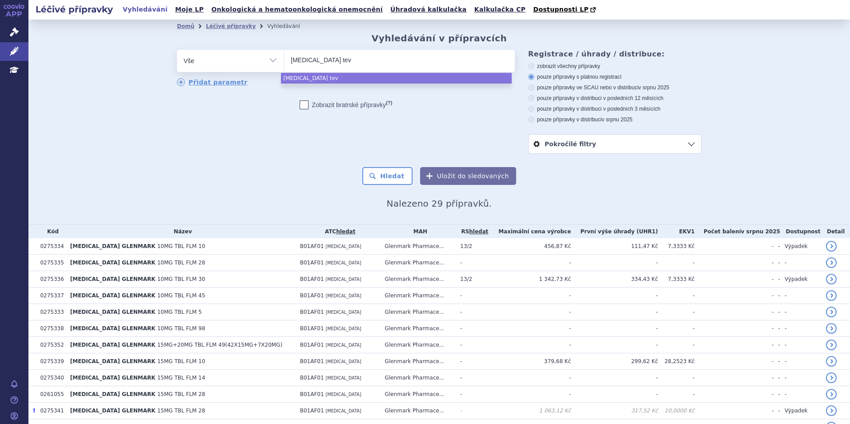
type input "[MEDICAL_DATA] teva"
select select "[MEDICAL_DATA] teva"
click at [389, 186] on div "Domů Léčivé přípravky Vyhledávání Vyhledávání v přípravcích odstranit Vše Přípr…" at bounding box center [439, 121] width 560 height 176
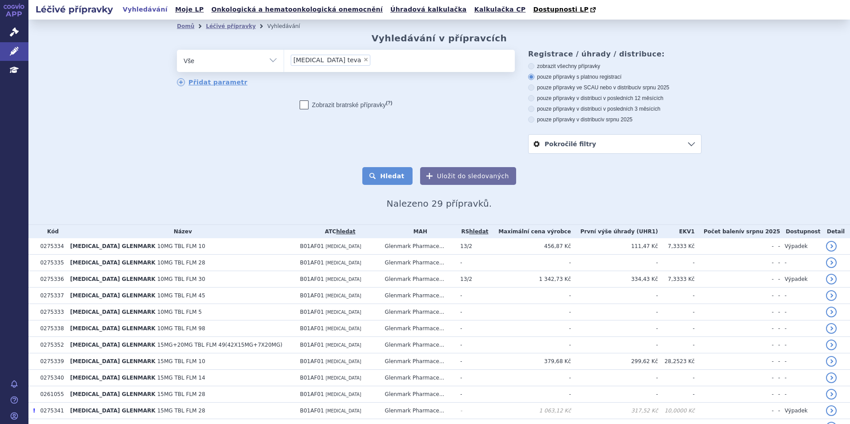
click at [389, 181] on button "Hledat" at bounding box center [387, 176] width 50 height 18
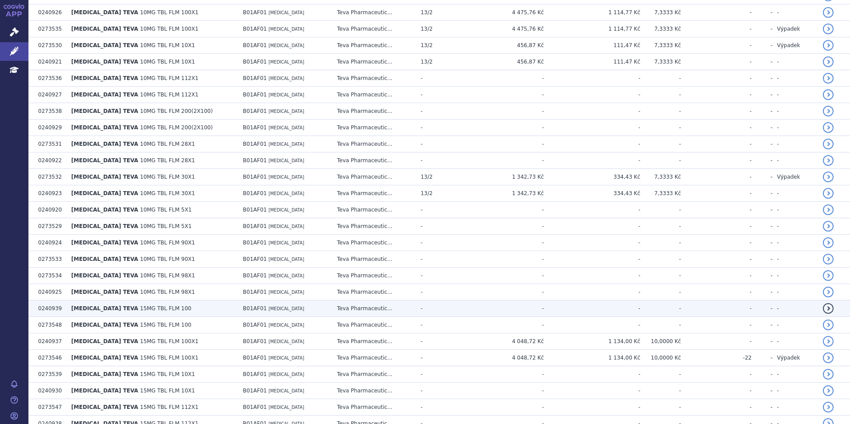
scroll to position [311, 0]
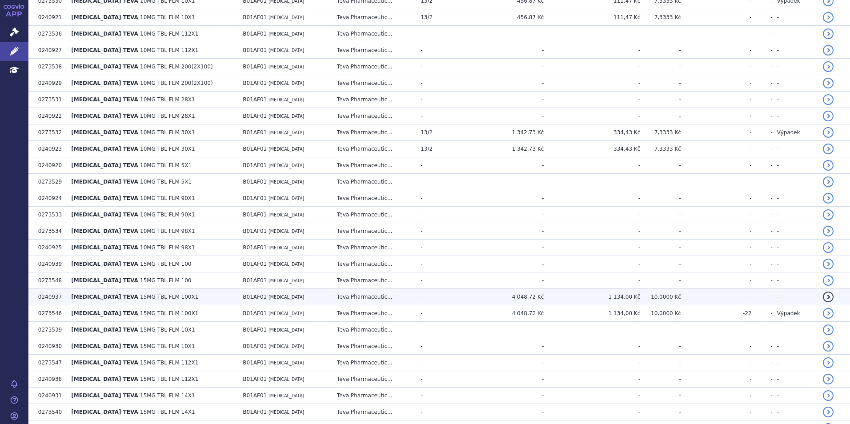
click at [314, 299] on td "B01AF01 [MEDICAL_DATA]" at bounding box center [285, 297] width 94 height 16
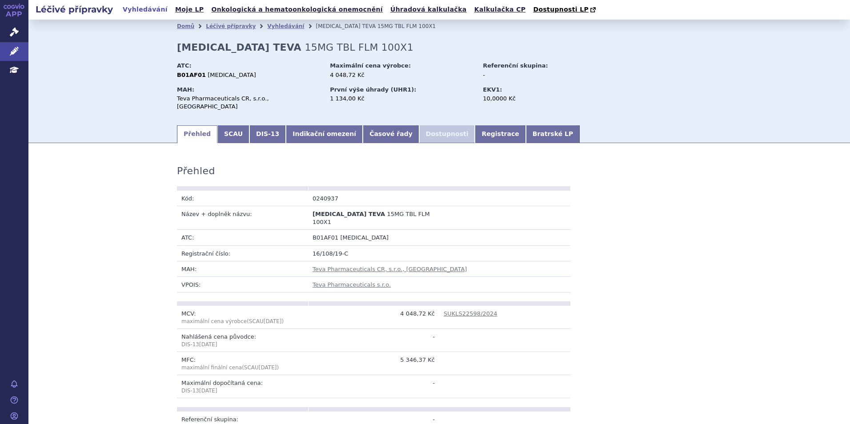
click at [313, 131] on link "Indikační omezení" at bounding box center [324, 134] width 77 height 18
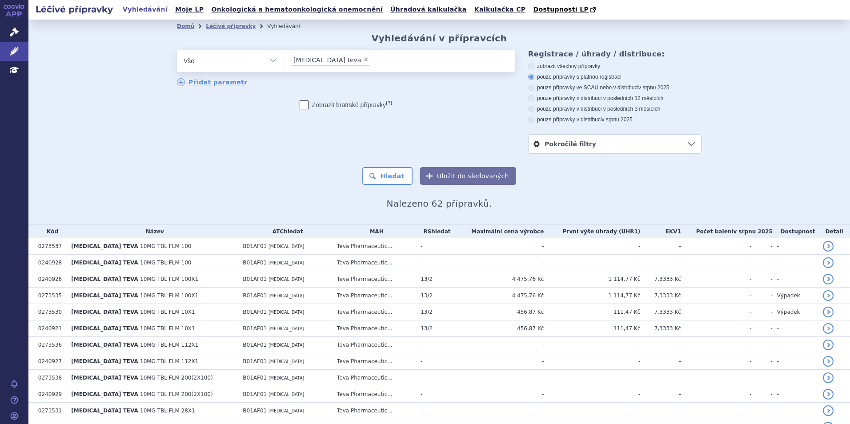
click at [363, 60] on span "×" at bounding box center [365, 59] width 5 height 5
click at [284, 60] on select "[MEDICAL_DATA] teva" at bounding box center [284, 60] width 0 height 22
select select
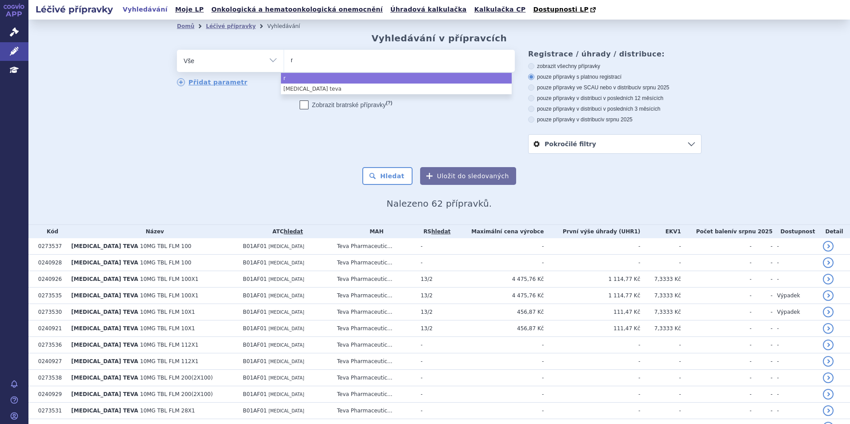
type input "ri"
type input "riva"
type input "rivar"
type input "rivaro"
type input "rivaroxa"
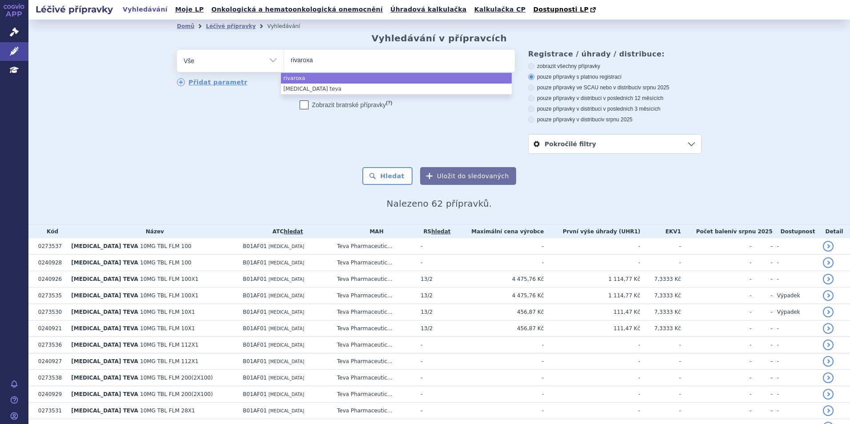
type input "rivaroxab"
type input "rivaroxaba"
type input "[MEDICAL_DATA]"
type input "[MEDICAL_DATA] v"
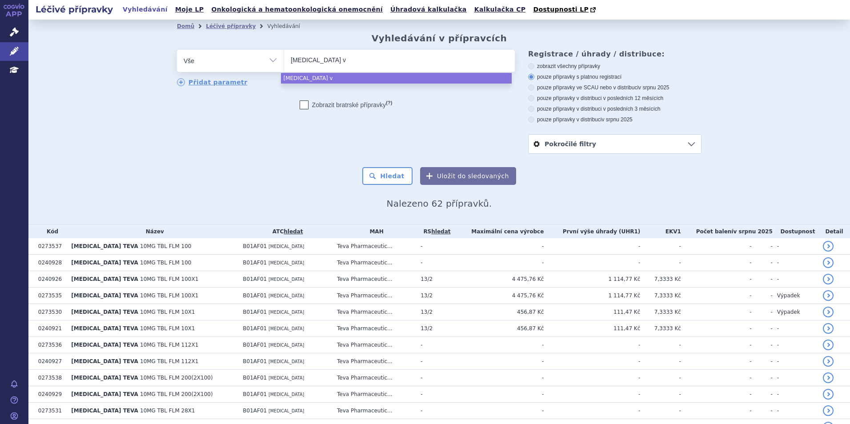
type input "[MEDICAL_DATA] vi"
type input "[MEDICAL_DATA] via"
type input "[MEDICAL_DATA] viatr"
type input "[MEDICAL_DATA] viatri"
type input "[MEDICAL_DATA] viatris"
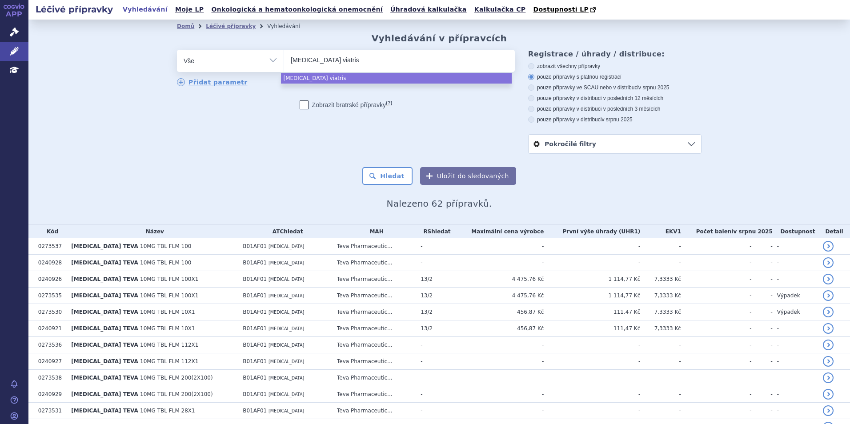
select select "[MEDICAL_DATA] viatris"
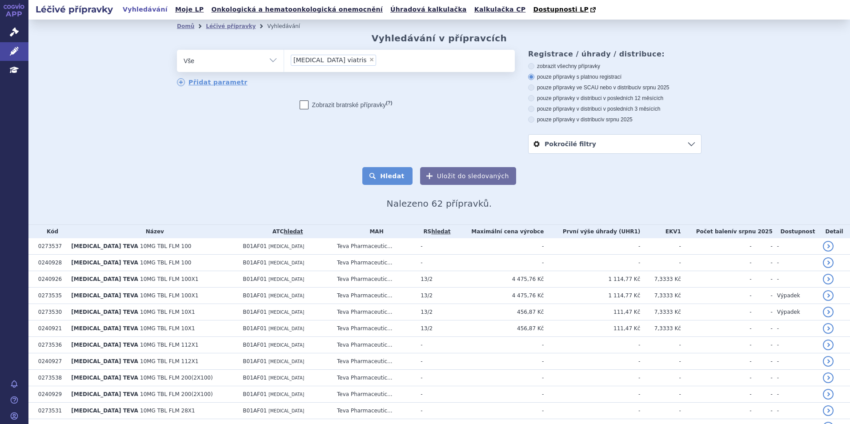
click at [398, 183] on button "Hledat" at bounding box center [387, 176] width 50 height 18
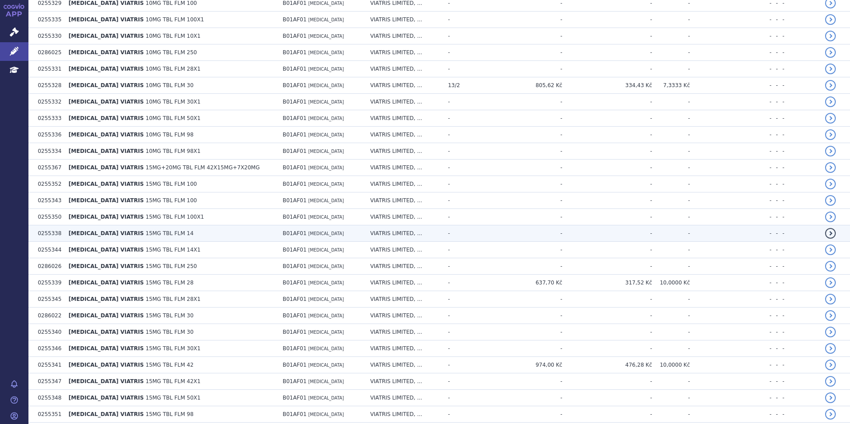
scroll to position [356, 0]
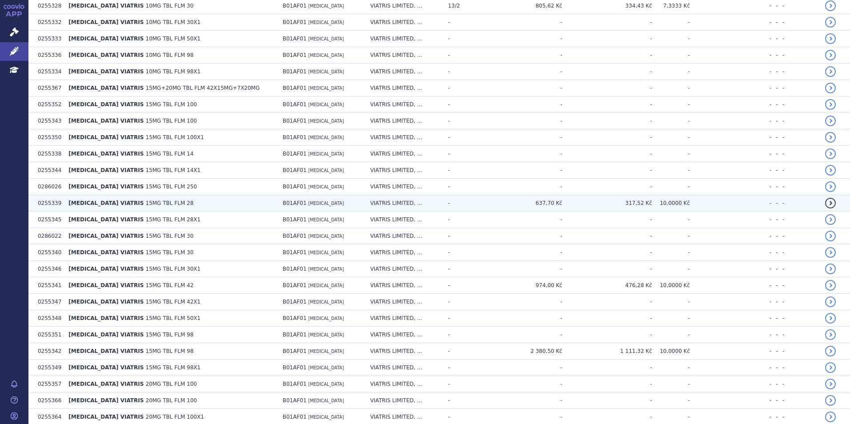
click at [261, 204] on td "RIVAROXABAN VIATRIS 15MG TBL FLM 28" at bounding box center [171, 203] width 214 height 16
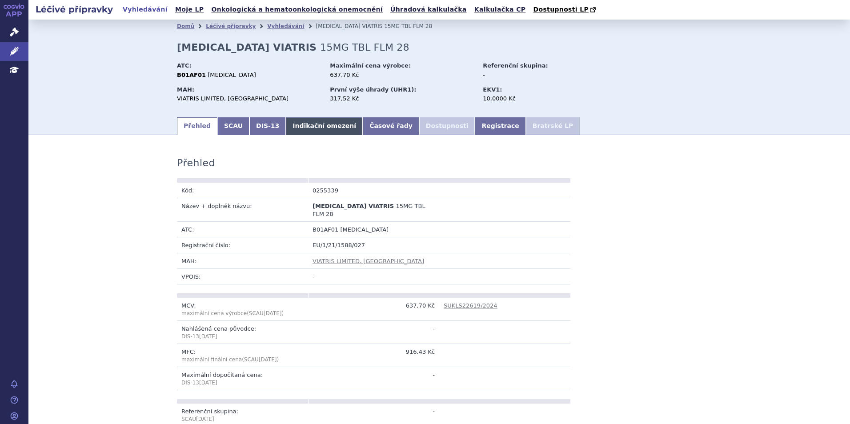
click at [301, 124] on link "Indikační omezení" at bounding box center [324, 126] width 77 height 18
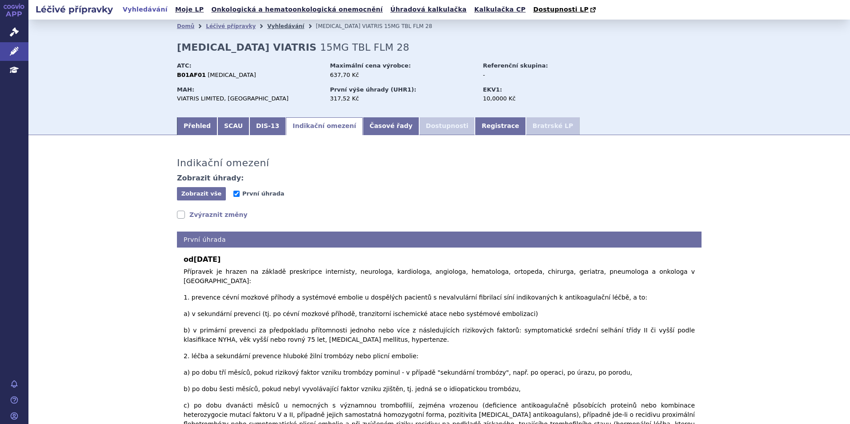
click at [271, 28] on link "Vyhledávání" at bounding box center [285, 26] width 37 height 6
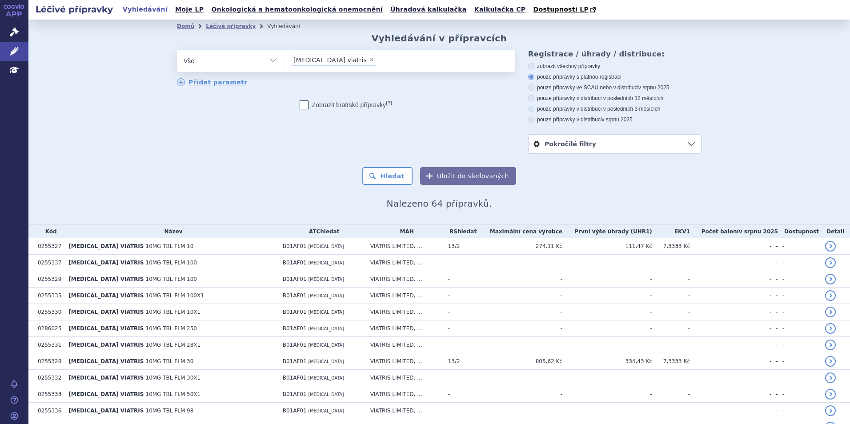
click at [369, 60] on span "×" at bounding box center [371, 59] width 5 height 5
click at [284, 60] on select "[MEDICAL_DATA] viatris" at bounding box center [284, 60] width 0 height 22
select select
click at [345, 60] on ul at bounding box center [399, 59] width 231 height 19
click at [284, 60] on select "rivaroxaban viatris" at bounding box center [284, 60] width 0 height 22
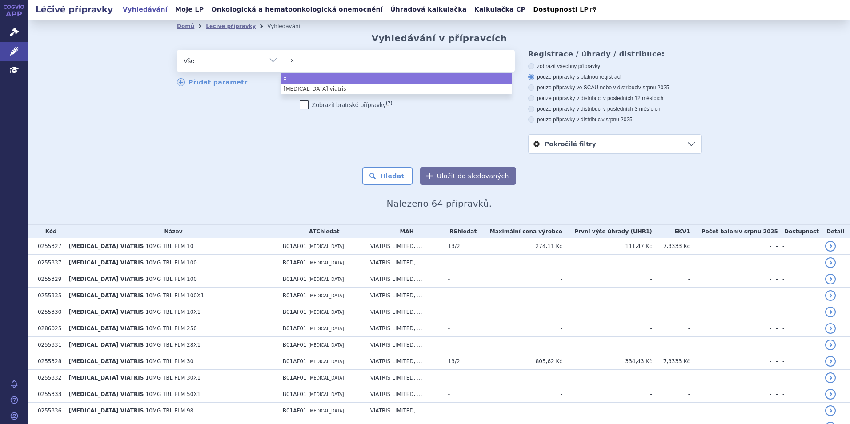
type input "xa"
type input "xab"
type input "xa"
type input "xani"
type input "xanir"
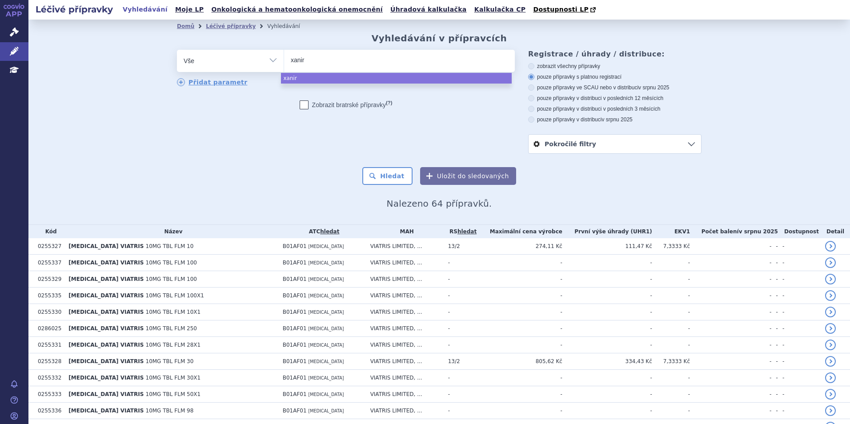
type input "xanirv"
type input "xanirva"
click at [362, 167] on button "Hledat" at bounding box center [387, 176] width 50 height 18
select select "xanirva"
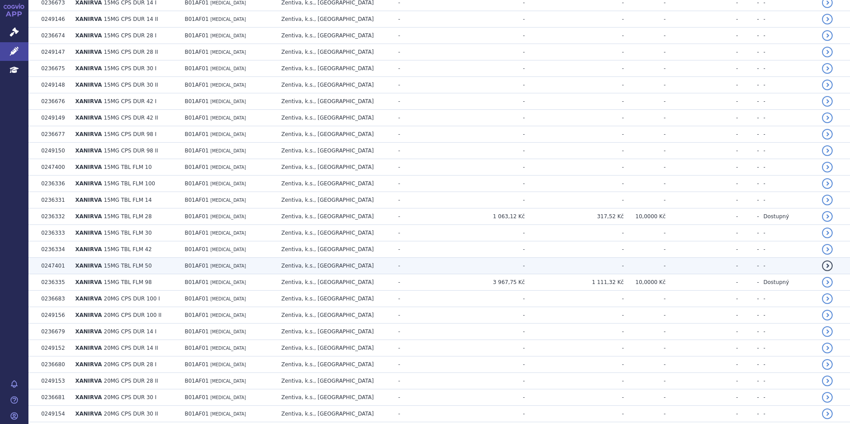
scroll to position [578, 0]
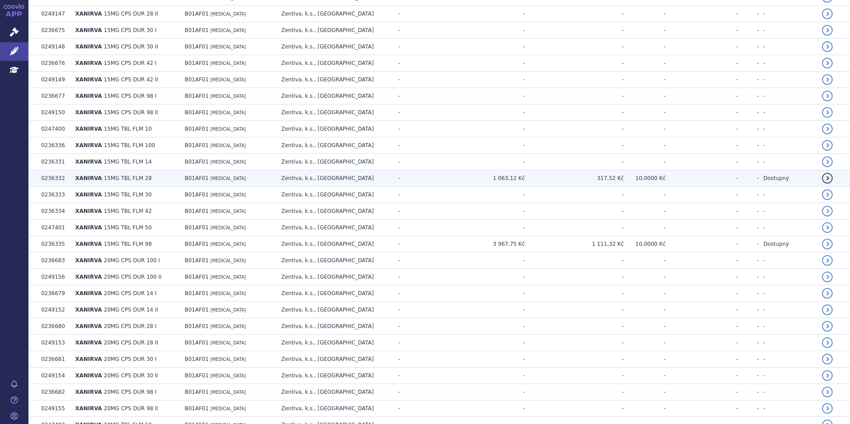
click at [264, 178] on td "B01AF01 [MEDICAL_DATA]" at bounding box center [228, 178] width 96 height 16
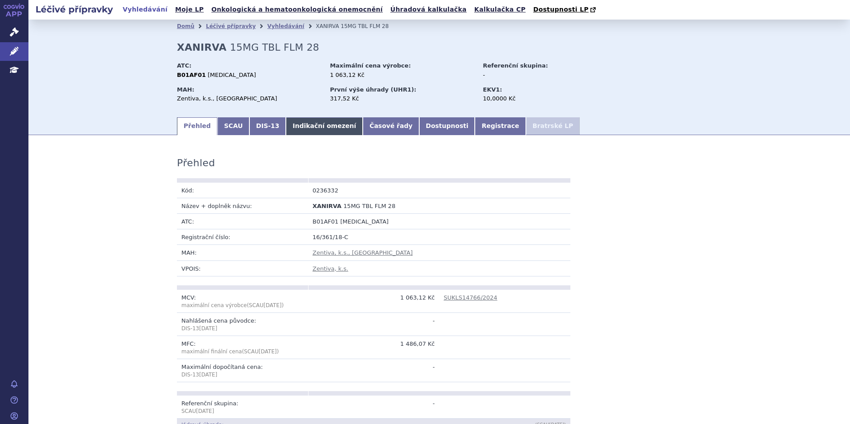
click at [298, 127] on link "Indikační omezení" at bounding box center [324, 126] width 77 height 18
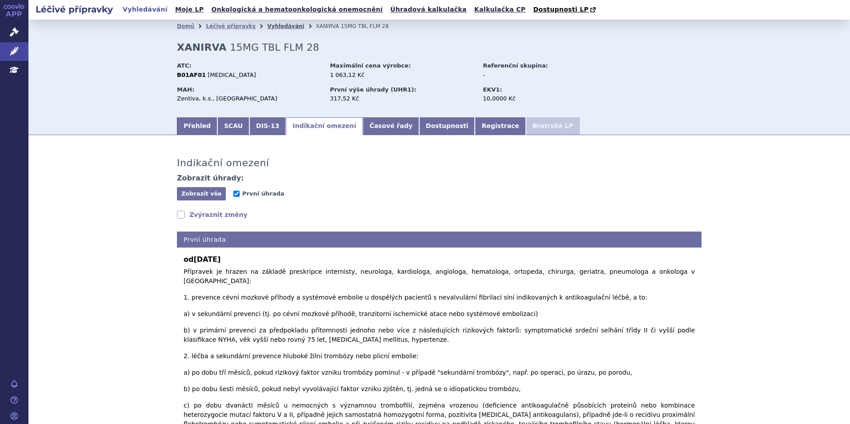
click at [274, 24] on link "Vyhledávání" at bounding box center [285, 26] width 37 height 6
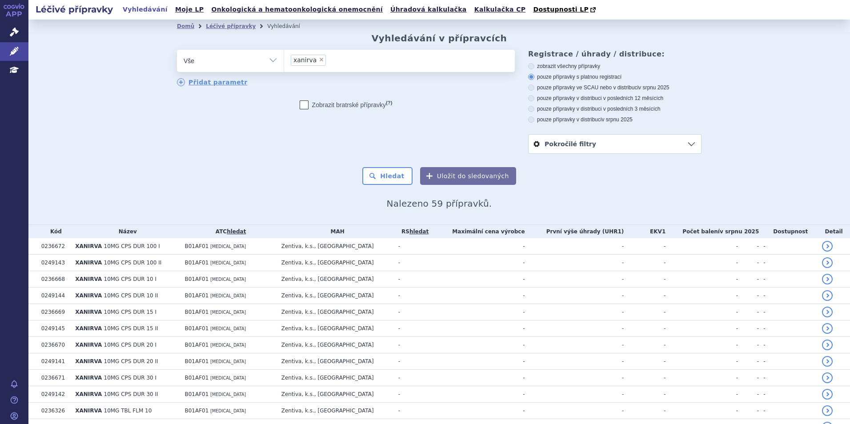
click at [390, 68] on ul "× xanirva" at bounding box center [399, 60] width 231 height 20
click at [284, 68] on select "xanirva" at bounding box center [284, 60] width 0 height 22
click at [319, 60] on span "×" at bounding box center [321, 59] width 5 height 5
click at [284, 60] on select "xanirva" at bounding box center [284, 60] width 0 height 22
click at [315, 60] on ul at bounding box center [399, 59] width 231 height 19
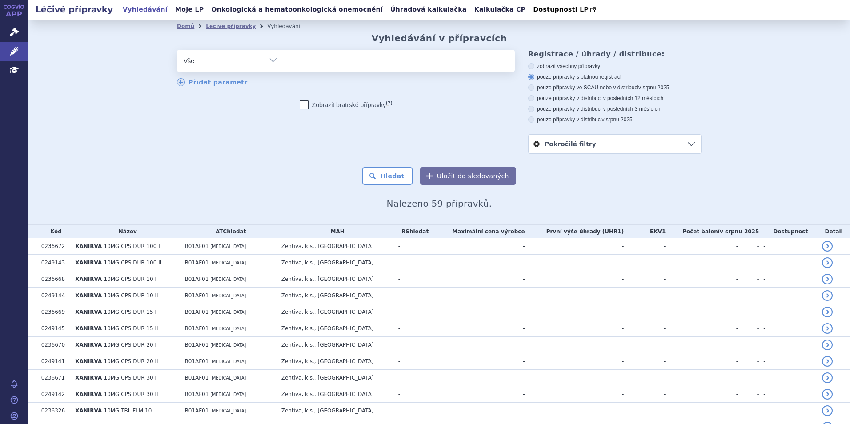
click at [284, 60] on select "xanirva" at bounding box center [284, 60] width 0 height 22
click at [309, 60] on ul at bounding box center [399, 59] width 231 height 19
click at [284, 60] on select "xanirva" at bounding box center [284, 60] width 0 height 22
select select "xanirva"
type input "EMBAVI"
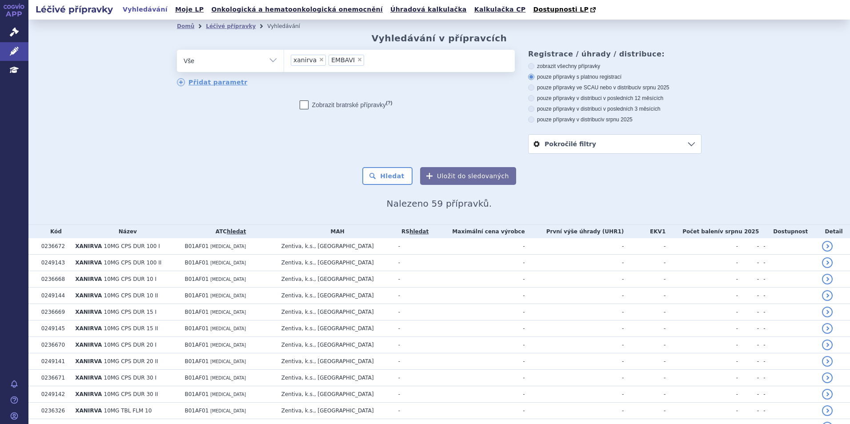
click at [319, 62] on span "×" at bounding box center [321, 59] width 5 height 5
click at [284, 62] on select "xanirva EMBAVI" at bounding box center [284, 60] width 0 height 22
select select "EMBAVI"
click at [372, 177] on button "Hledat" at bounding box center [387, 176] width 50 height 18
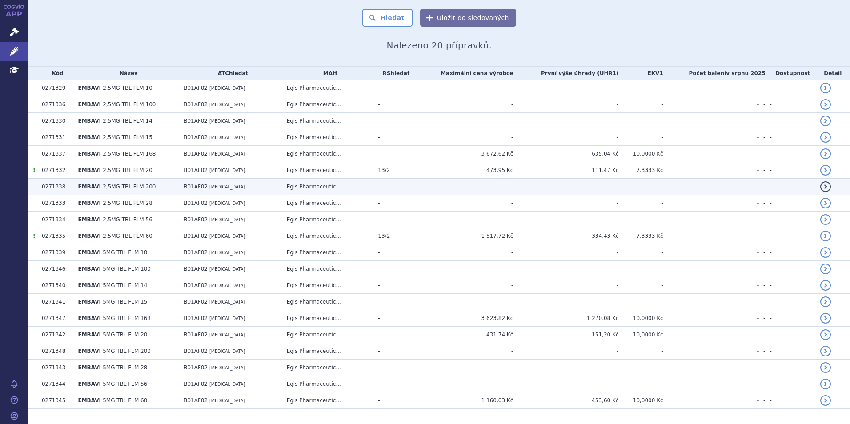
scroll to position [180, 0]
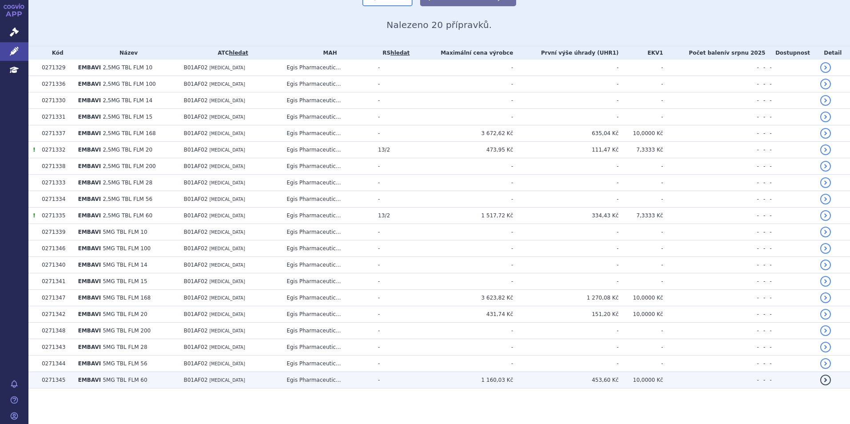
click at [252, 380] on td "B01AF02 [MEDICAL_DATA]" at bounding box center [230, 380] width 103 height 16
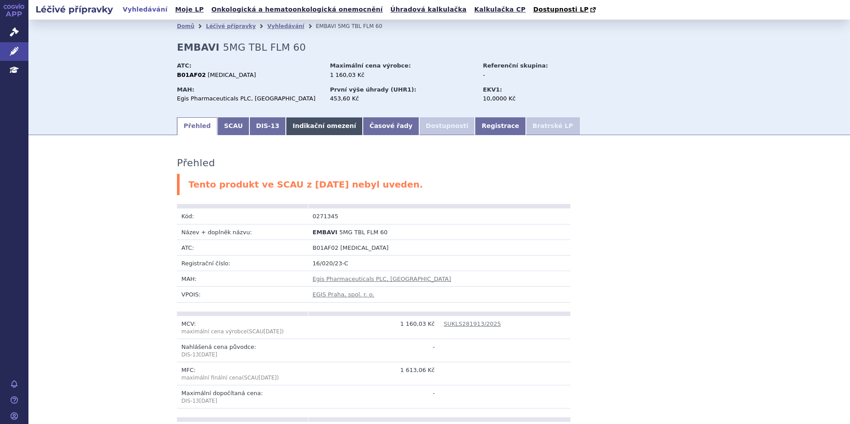
click at [286, 125] on link "Indikační omezení" at bounding box center [324, 126] width 77 height 18
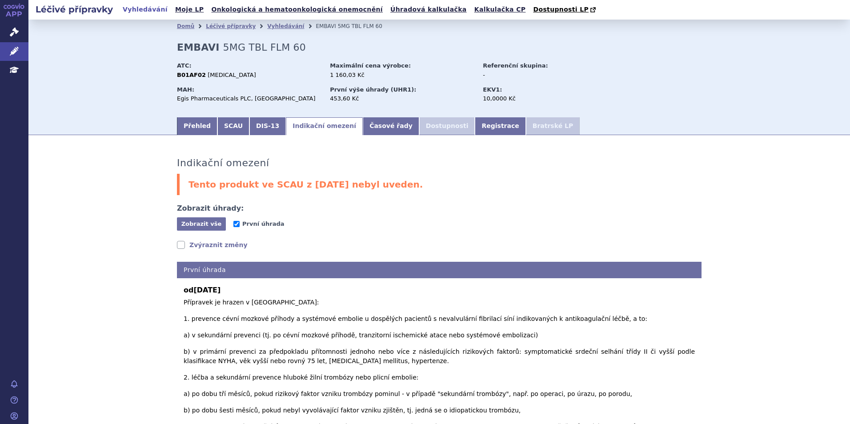
scroll to position [80, 0]
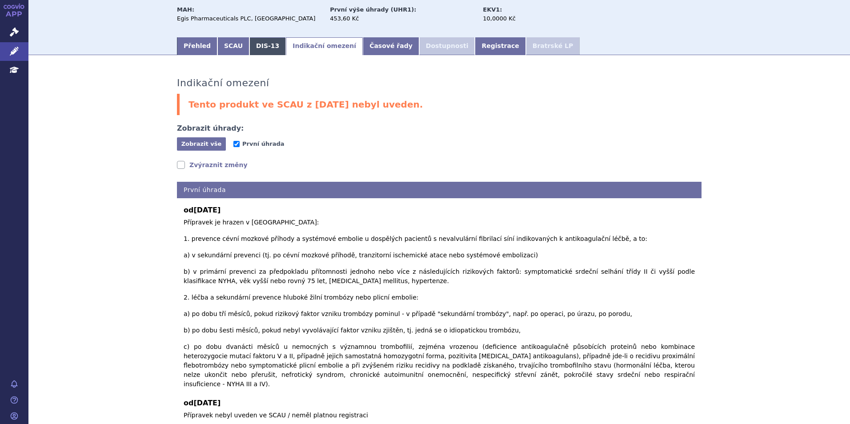
click at [255, 39] on link "DIS-13" at bounding box center [267, 46] width 36 height 18
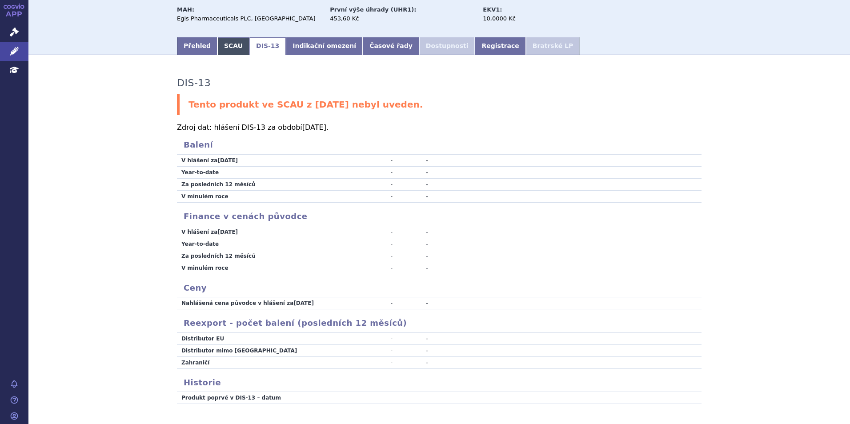
click at [217, 50] on link "SCAU" at bounding box center [233, 46] width 32 height 18
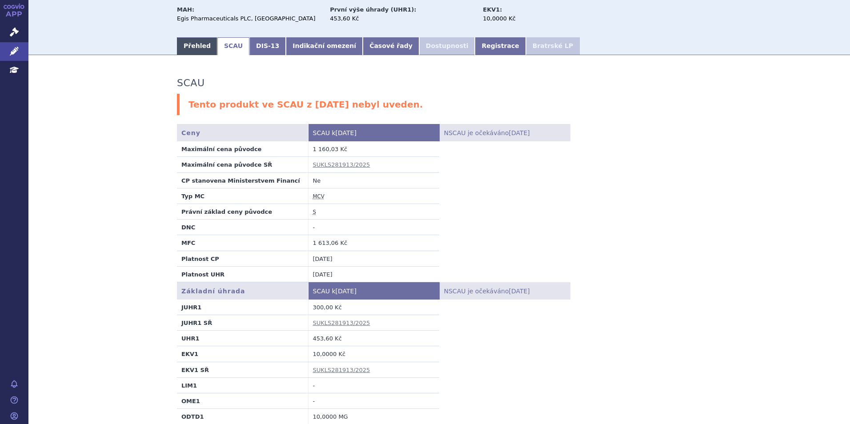
click at [193, 50] on link "Přehled" at bounding box center [197, 46] width 40 height 18
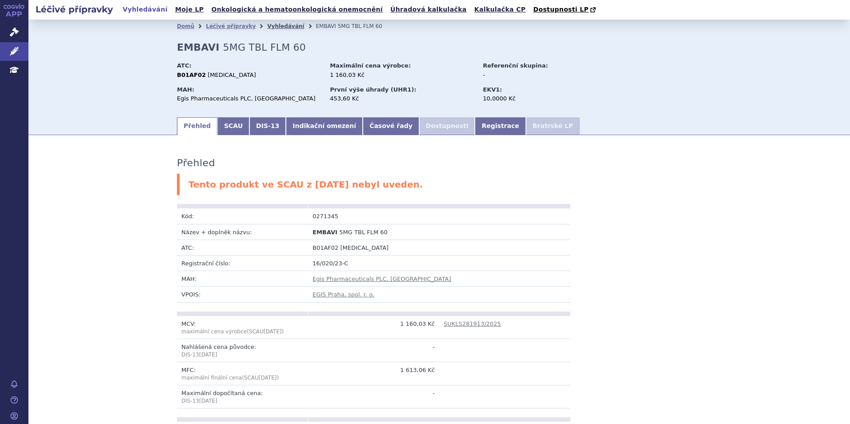
click at [267, 25] on link "Vyhledávání" at bounding box center [285, 26] width 37 height 6
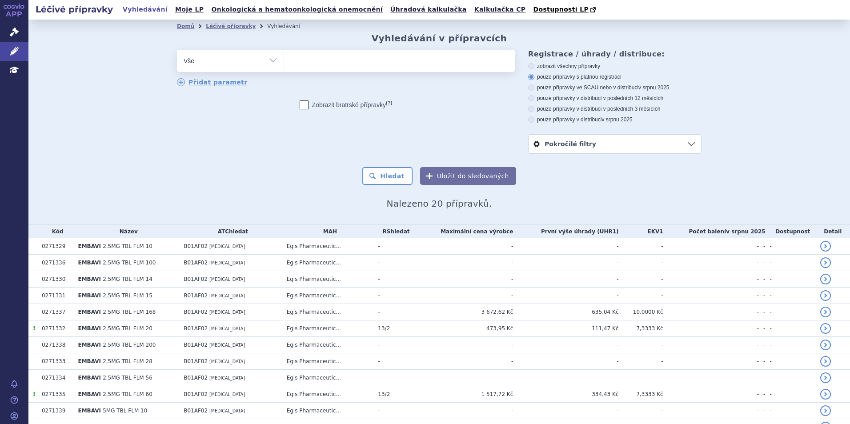
click at [316, 60] on ul at bounding box center [399, 59] width 231 height 19
click at [284, 60] on select "EMBAVI" at bounding box center [284, 60] width 0 height 22
click at [316, 60] on ul at bounding box center [399, 59] width 231 height 19
click at [284, 60] on select "EMBAVI" at bounding box center [284, 60] width 0 height 22
select select "EMBAVI"
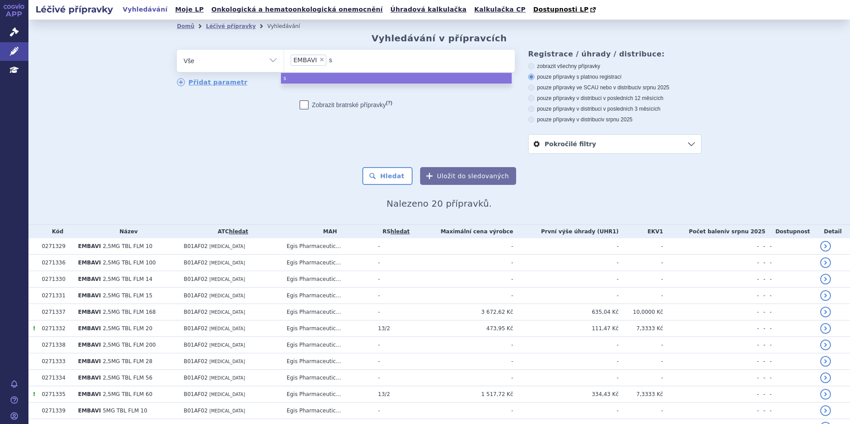
type input "sa"
type input "sat"
type input "sati"
type input "satip"
type input "satipi"
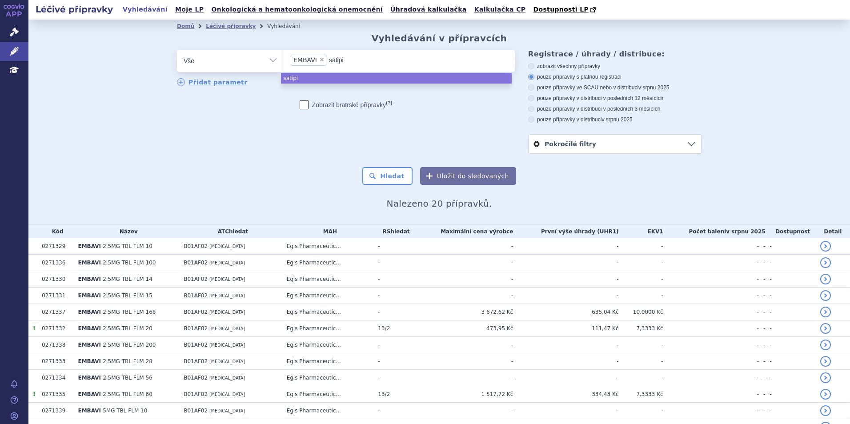
type input "satipio"
click at [319, 60] on span "×" at bounding box center [321, 59] width 5 height 5
click at [284, 60] on select "EMBAVI satipio" at bounding box center [284, 60] width 0 height 22
select select "satipio"
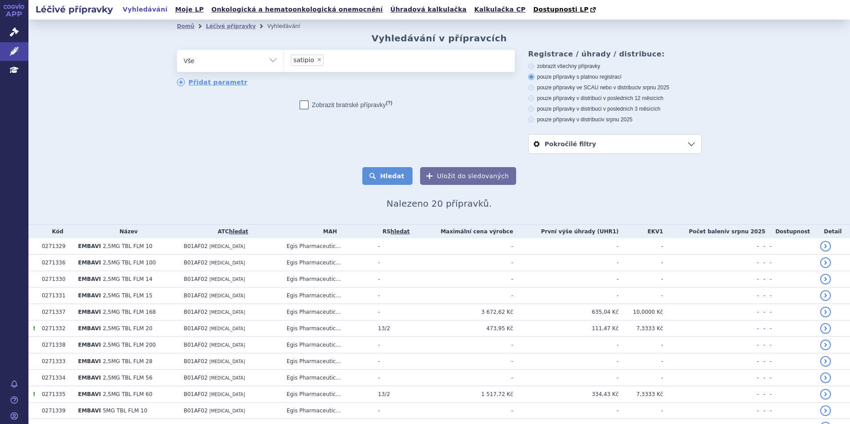
click at [382, 170] on form "odstranit Vše Přípravek/SUKL kód MAH VPOIS ATC/Aktivní látka EMBAVI" at bounding box center [439, 117] width 525 height 135
click at [381, 176] on button "Hledat" at bounding box center [387, 176] width 50 height 18
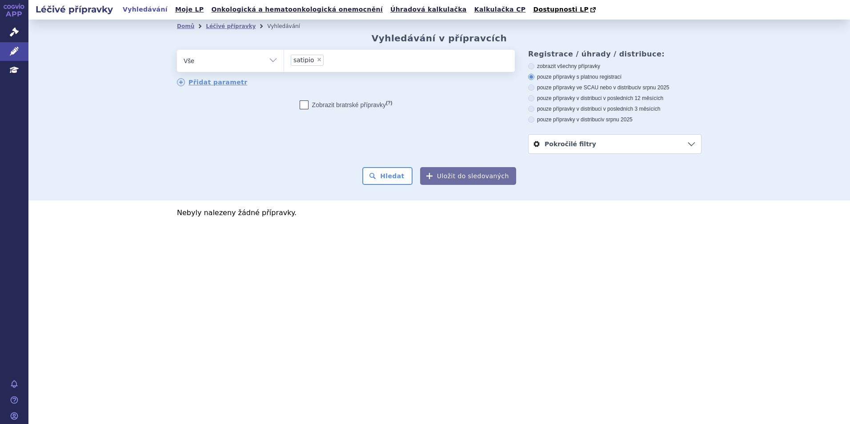
click at [317, 59] on span "×" at bounding box center [319, 59] width 5 height 5
click at [284, 59] on select "satipio" at bounding box center [284, 60] width 0 height 22
select select
click at [315, 59] on ul at bounding box center [399, 59] width 231 height 19
click at [284, 59] on select "satipio" at bounding box center [284, 60] width 0 height 22
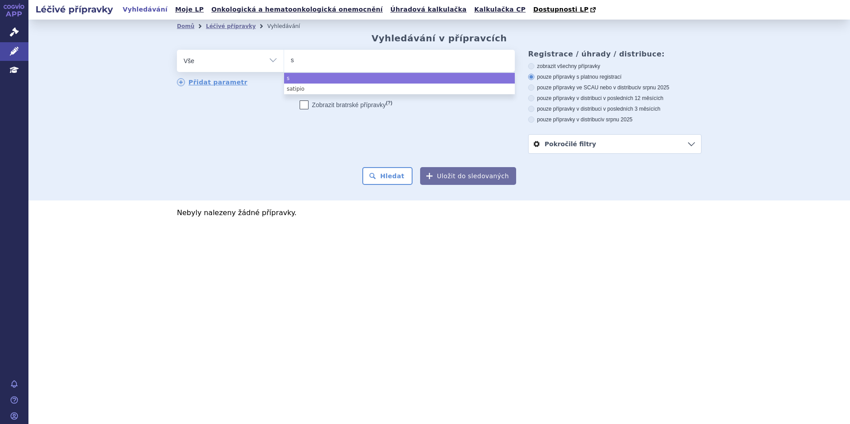
type input "st"
type input "sti"
type input "sta"
type input "stai"
type input "st"
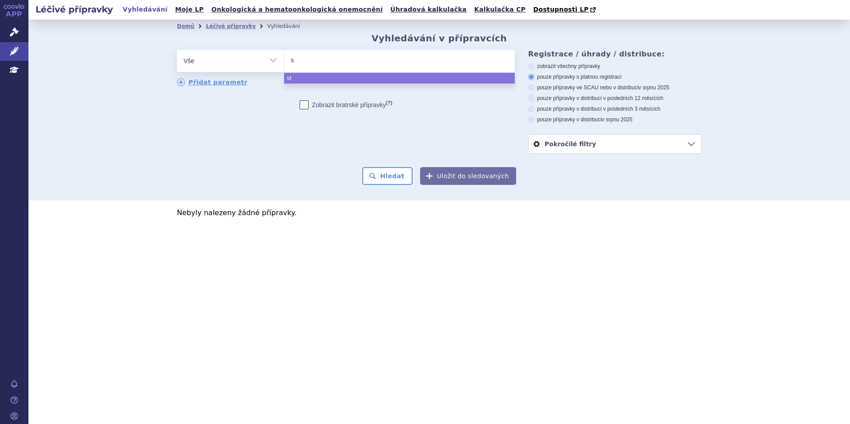
type input "sa"
type input "sato"
type input "sat"
type input "sa"
type input "sati"
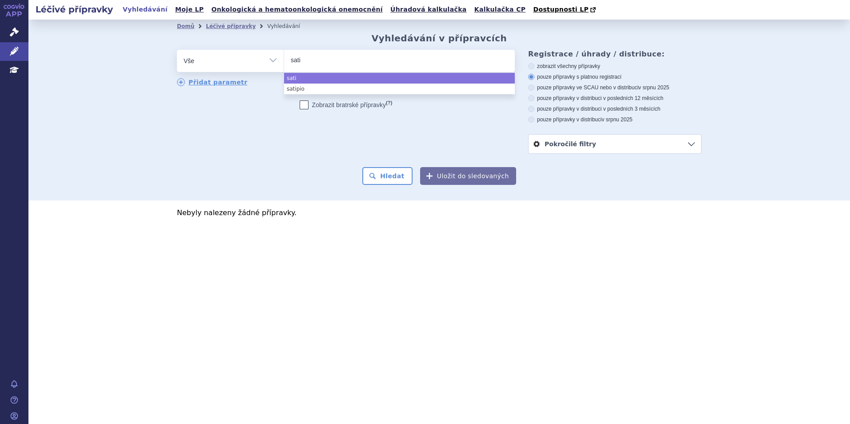
type input "satip"
type input "satipio"
select select "satipio"
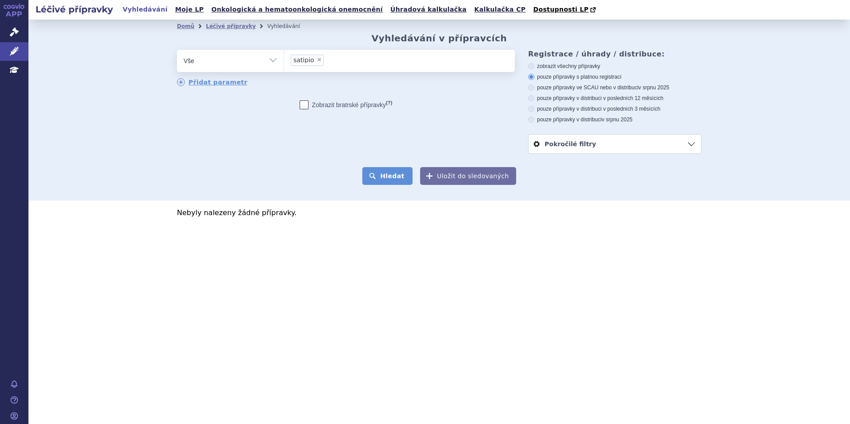
click at [384, 176] on button "Hledat" at bounding box center [387, 176] width 50 height 18
click at [17, 25] on link "Správní řízení" at bounding box center [14, 32] width 28 height 19
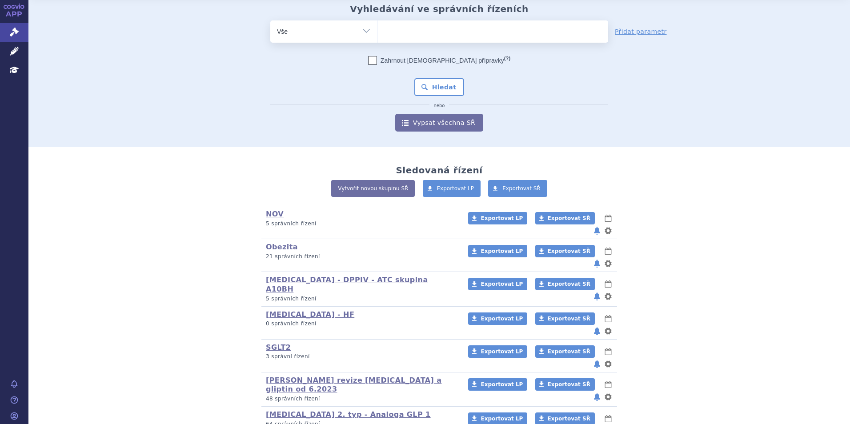
scroll to position [44, 0]
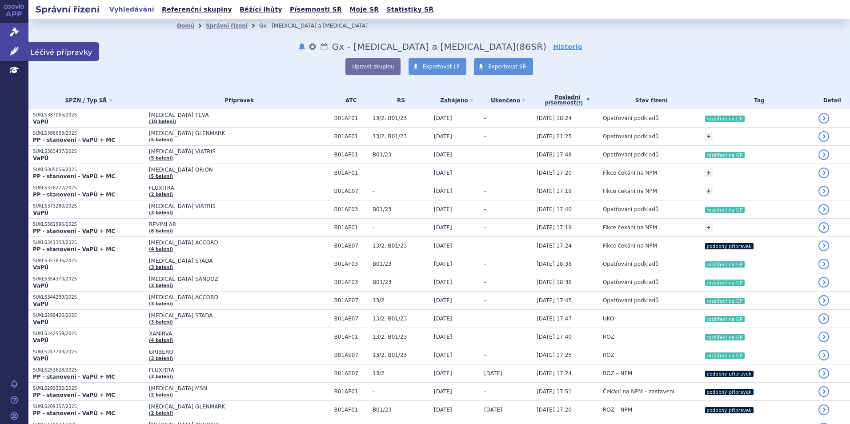
click at [25, 48] on link "Léčivé přípravky" at bounding box center [14, 51] width 28 height 19
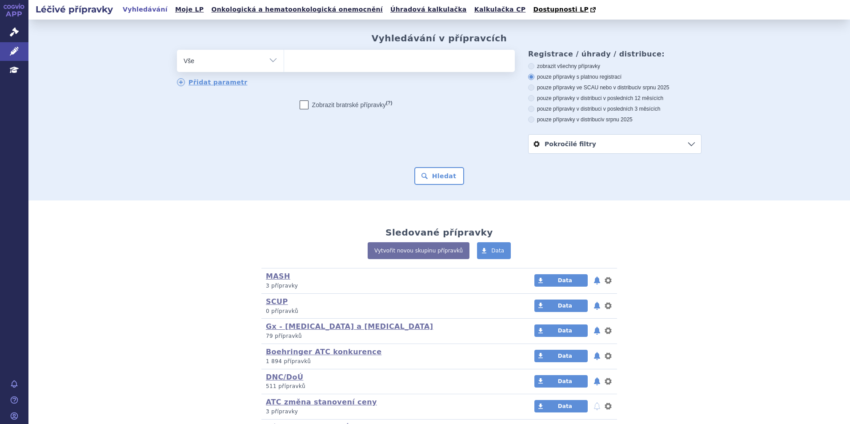
drag, startPoint x: 0, startPoint y: 0, endPoint x: 343, endPoint y: 61, distance: 348.7
click at [321, 69] on span at bounding box center [399, 61] width 231 height 22
click at [284, 69] on select at bounding box center [284, 60] width 0 height 22
click at [319, 61] on ul at bounding box center [399, 59] width 231 height 19
click at [284, 61] on select at bounding box center [284, 60] width 0 height 22
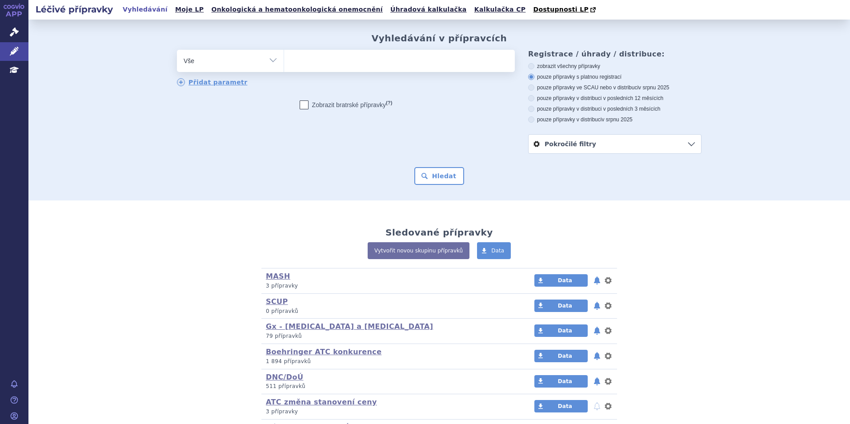
click at [343, 61] on ul at bounding box center [399, 59] width 231 height 19
click at [284, 61] on select at bounding box center [284, 60] width 0 height 22
type input "em"
type input "emb"
type input "embav"
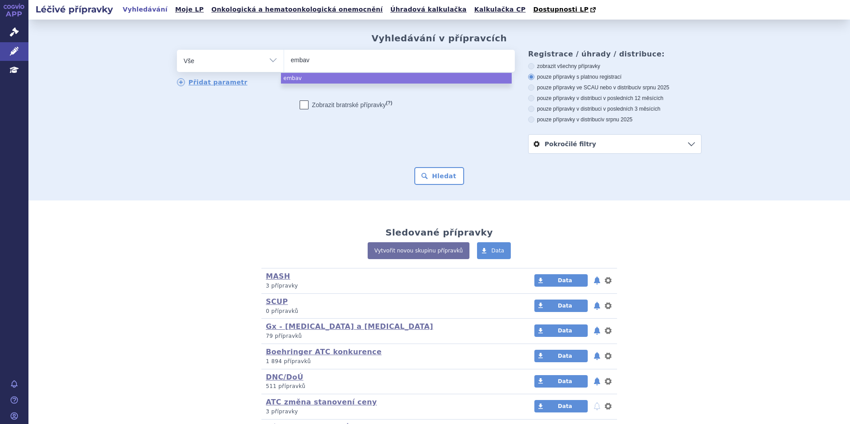
type input "embavi"
select select "embavi"
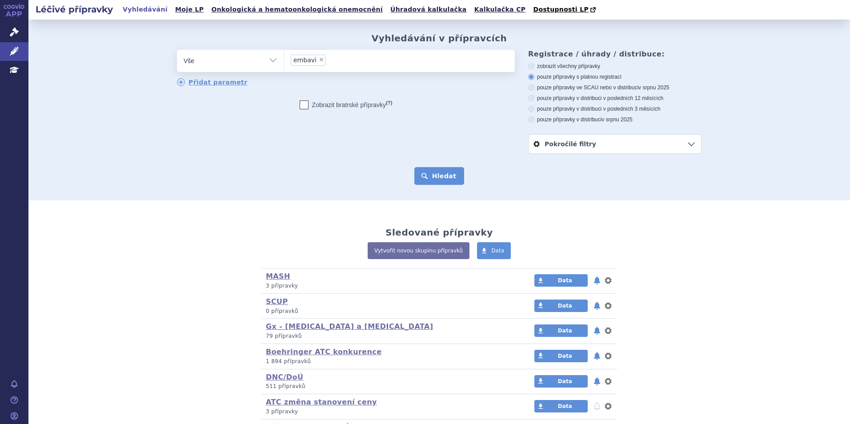
click at [450, 178] on button "Hledat" at bounding box center [439, 176] width 50 height 18
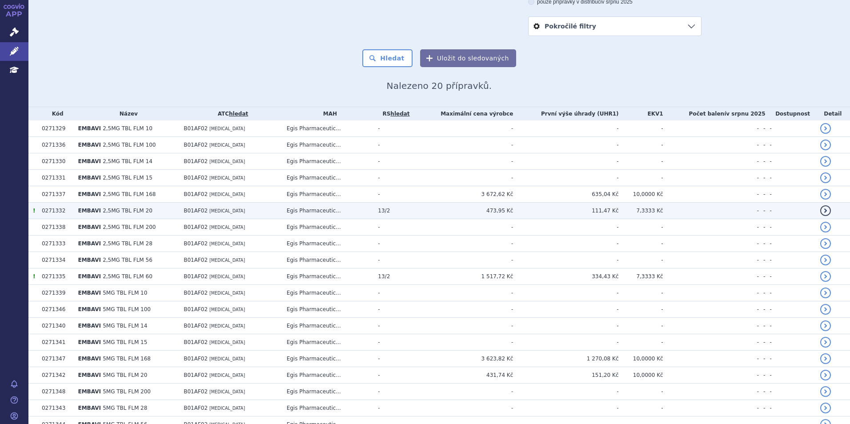
scroll to position [133, 0]
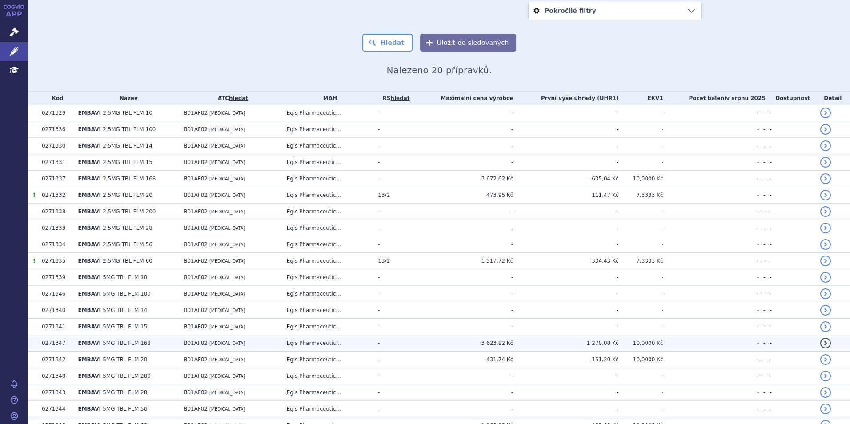
click at [162, 343] on td "EMBAVI 5MG TBL FLM 168" at bounding box center [126, 343] width 106 height 16
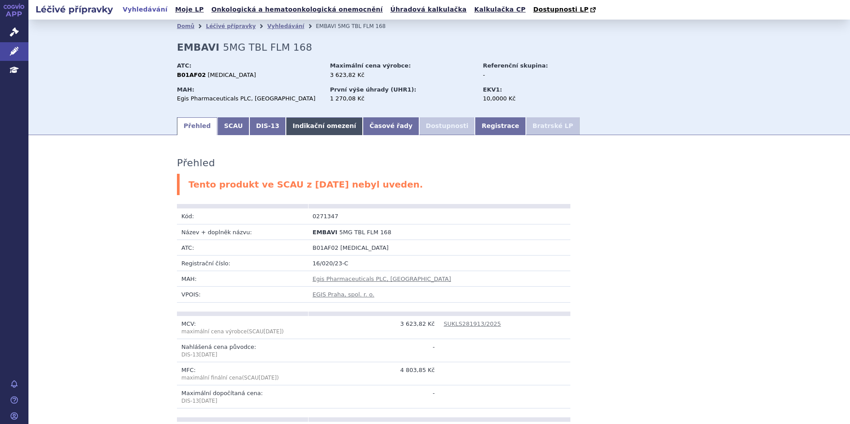
click at [291, 125] on link "Indikační omezení" at bounding box center [324, 126] width 77 height 18
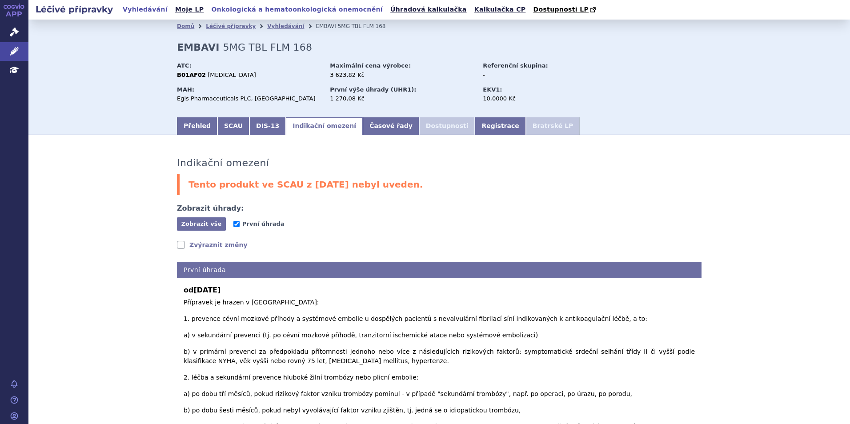
click at [311, 8] on link "Onkologická a hematoonkologická onemocnění" at bounding box center [297, 10] width 177 height 12
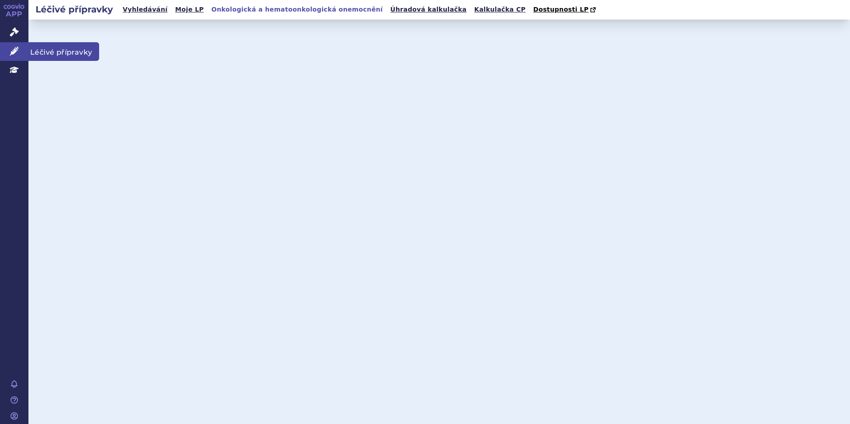
click at [9, 54] on link "Léčivé přípravky" at bounding box center [14, 51] width 28 height 19
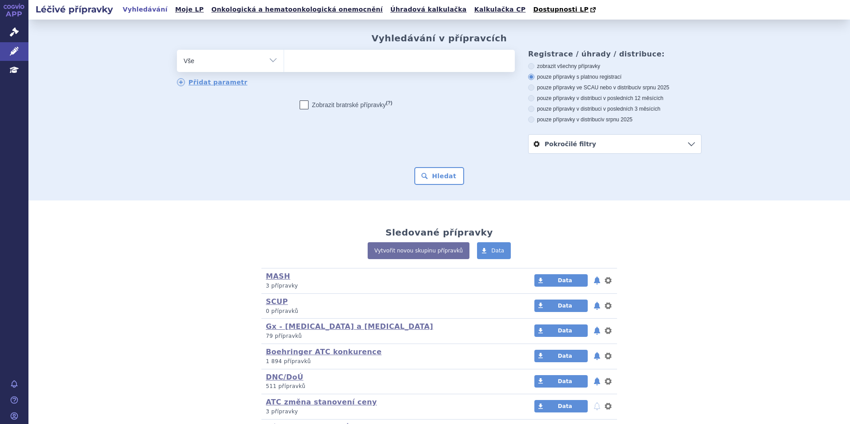
click at [284, 66] on ul at bounding box center [399, 59] width 231 height 19
click at [284, 66] on select at bounding box center [284, 60] width 0 height 22
click at [305, 63] on ul at bounding box center [399, 59] width 231 height 19
click at [284, 63] on select at bounding box center [284, 60] width 0 height 22
click at [301, 58] on ul at bounding box center [399, 59] width 231 height 19
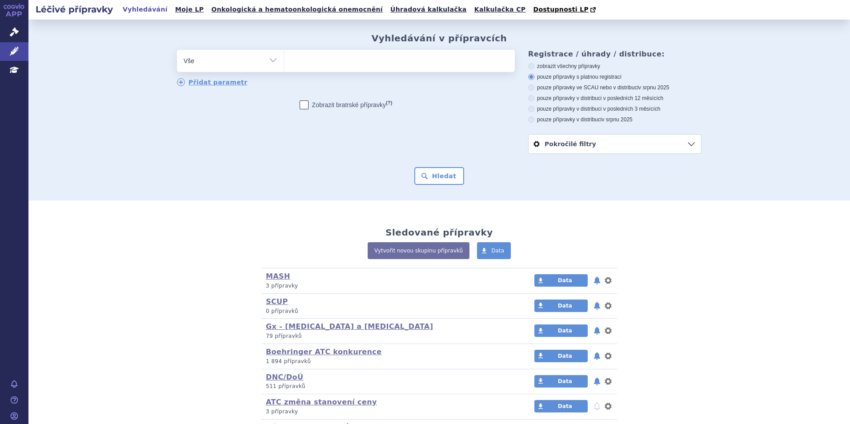
click at [284, 58] on select at bounding box center [284, 60] width 0 height 22
type input "li"
type input "lixi"
type input "lixia"
type input "lixian"
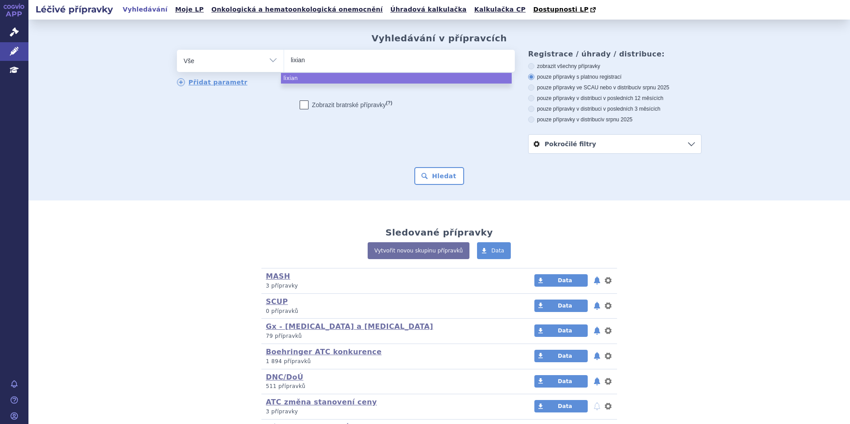
type input "lixiana"
select select "lixiana"
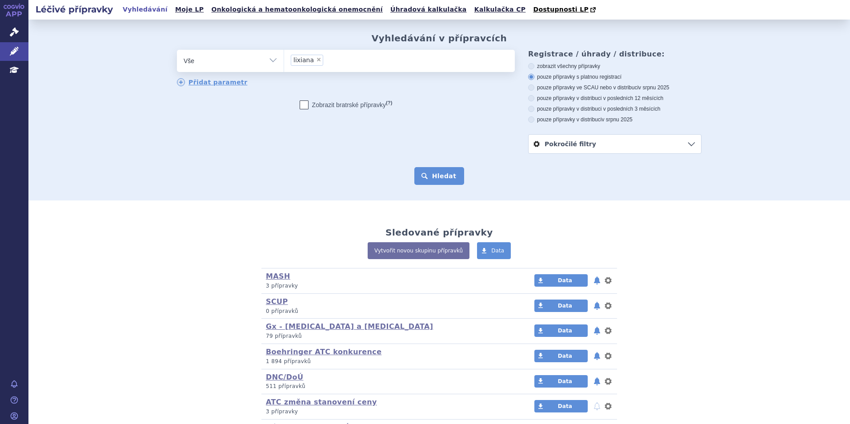
click at [437, 174] on button "Hledat" at bounding box center [439, 176] width 50 height 18
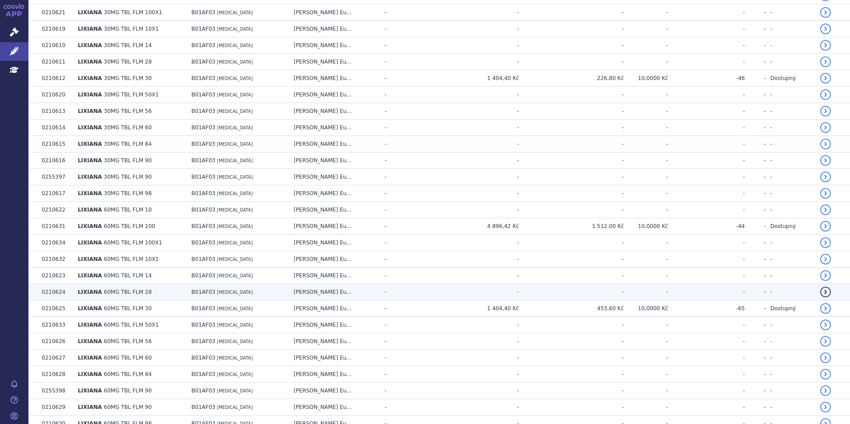
scroll to position [255, 0]
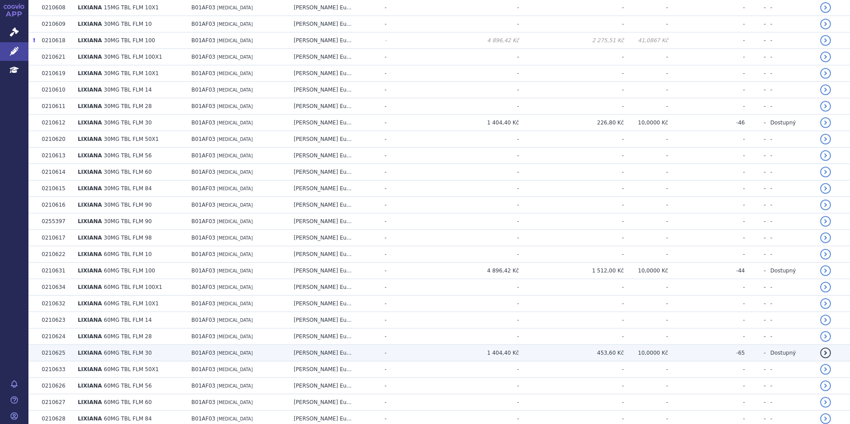
click at [249, 354] on td "B01AF03 [MEDICAL_DATA]" at bounding box center [238, 353] width 102 height 16
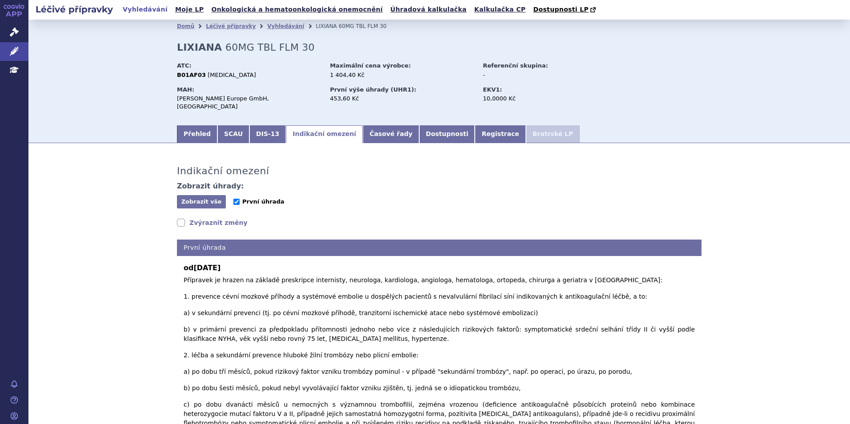
click at [233, 199] on input "První úhrada" at bounding box center [236, 202] width 6 height 6
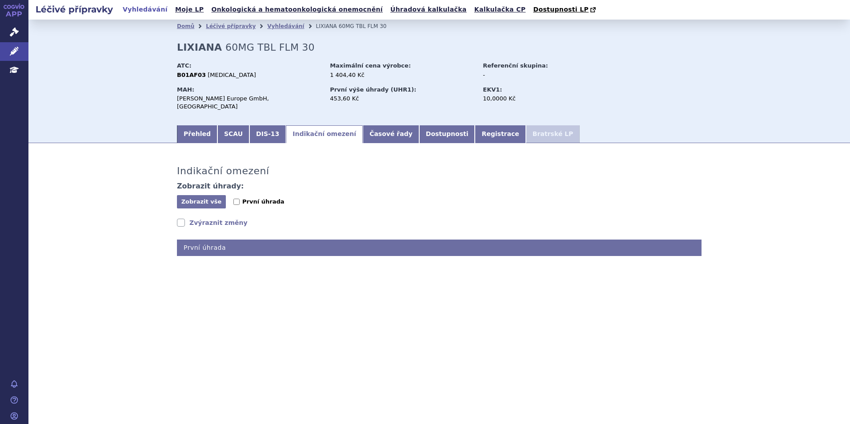
click at [233, 199] on input "První úhrada" at bounding box center [236, 202] width 6 height 6
checkbox input "true"
